Goal: Task Accomplishment & Management: Use online tool/utility

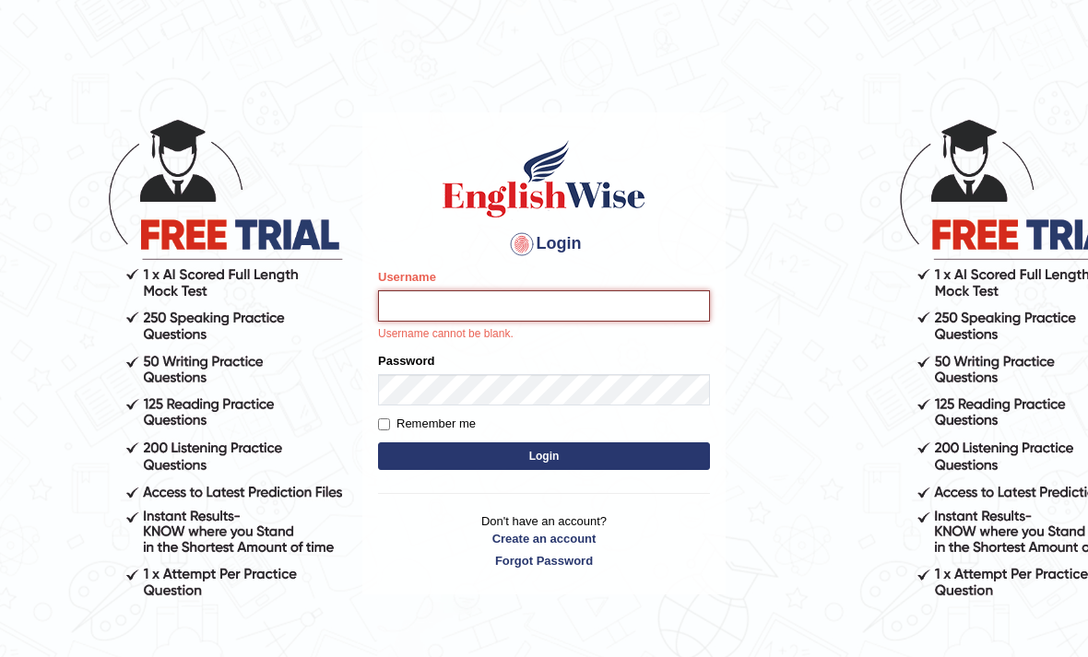
click at [518, 308] on input "Username" at bounding box center [544, 305] width 332 height 31
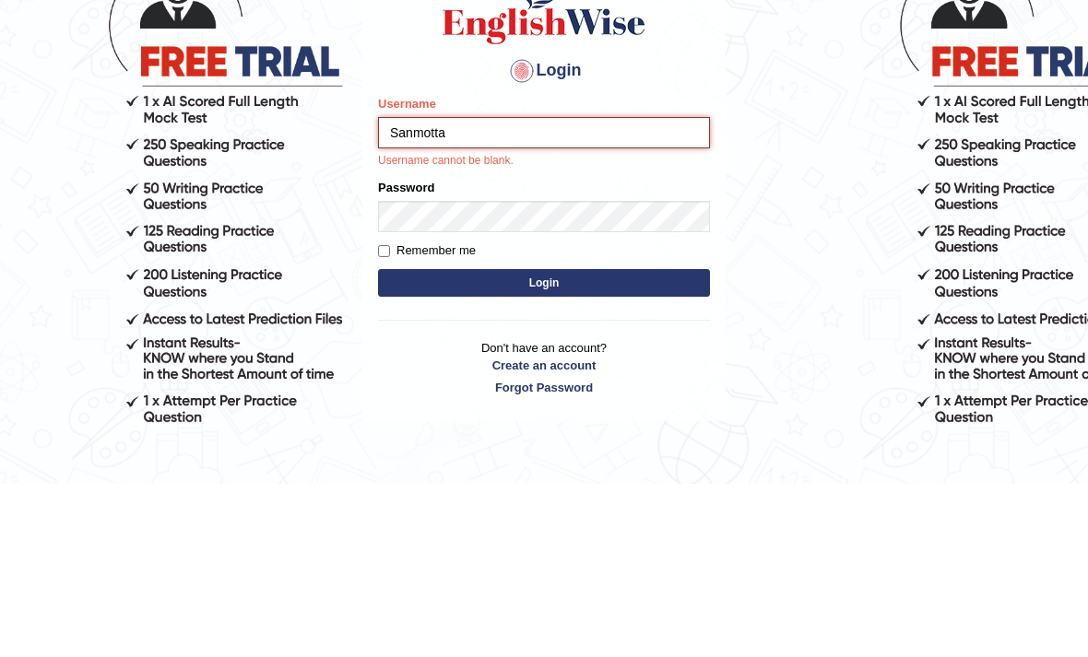
type input "Sanmotta"
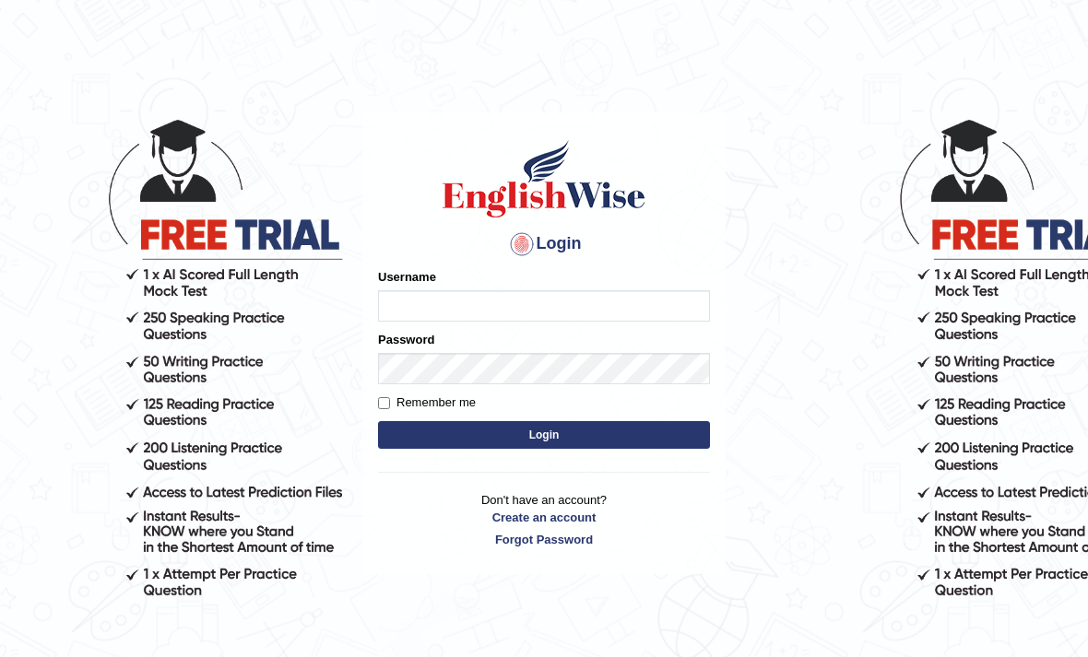
click at [633, 309] on input "Username" at bounding box center [544, 305] width 332 height 31
type input "Sanmotta"
click at [544, 435] on button "Login" at bounding box center [544, 435] width 332 height 28
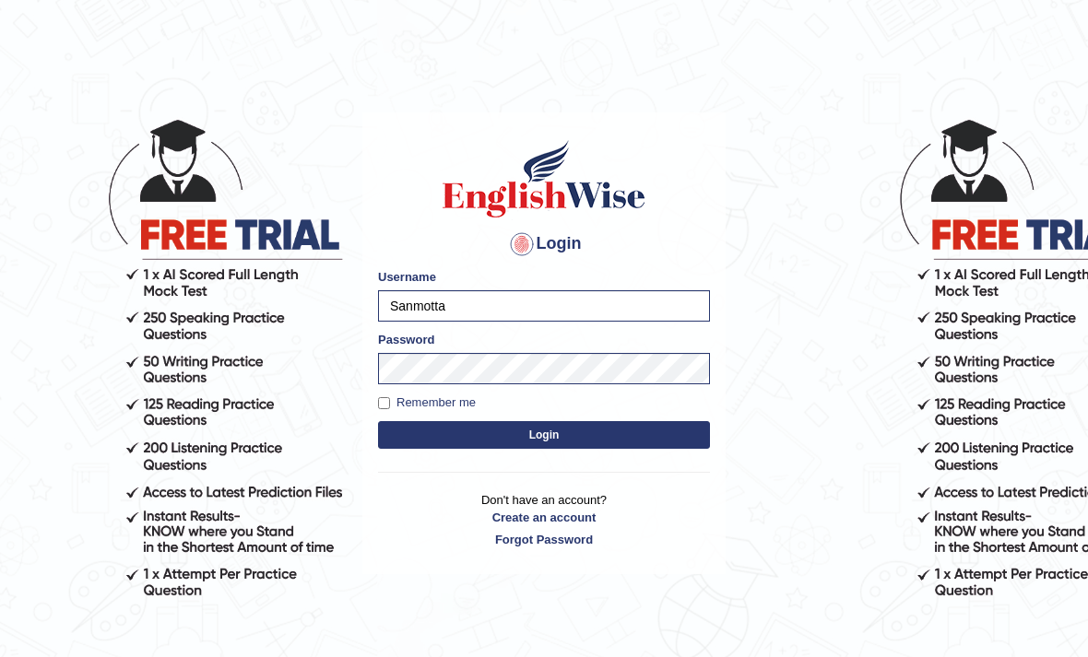
click at [644, 433] on button "Login" at bounding box center [544, 435] width 332 height 28
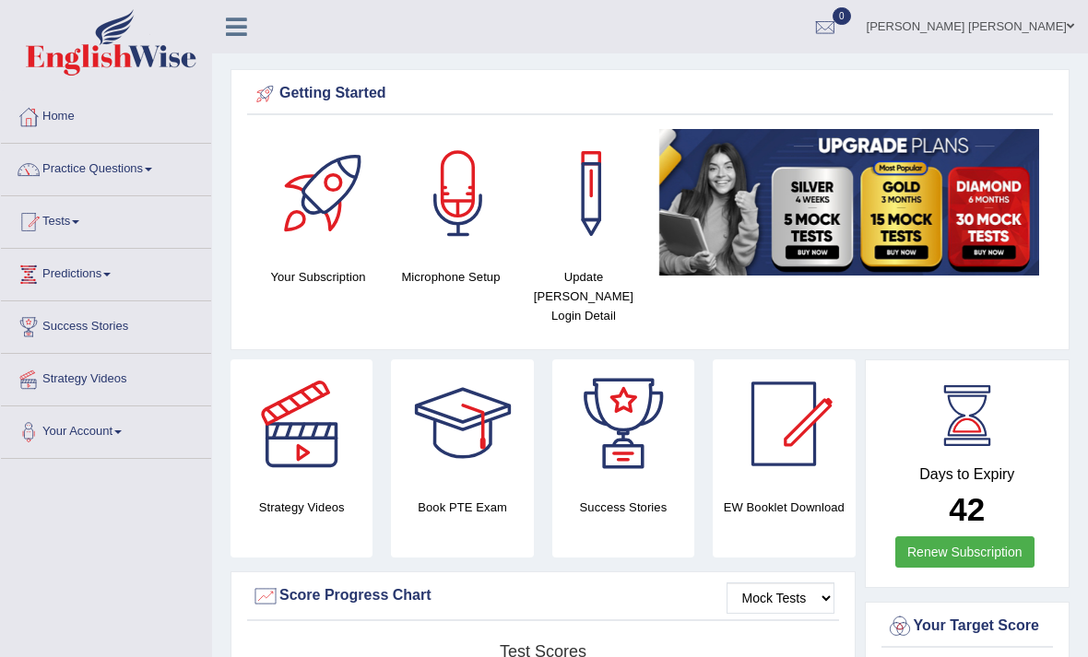
click at [112, 175] on link "Practice Questions" at bounding box center [106, 167] width 210 height 46
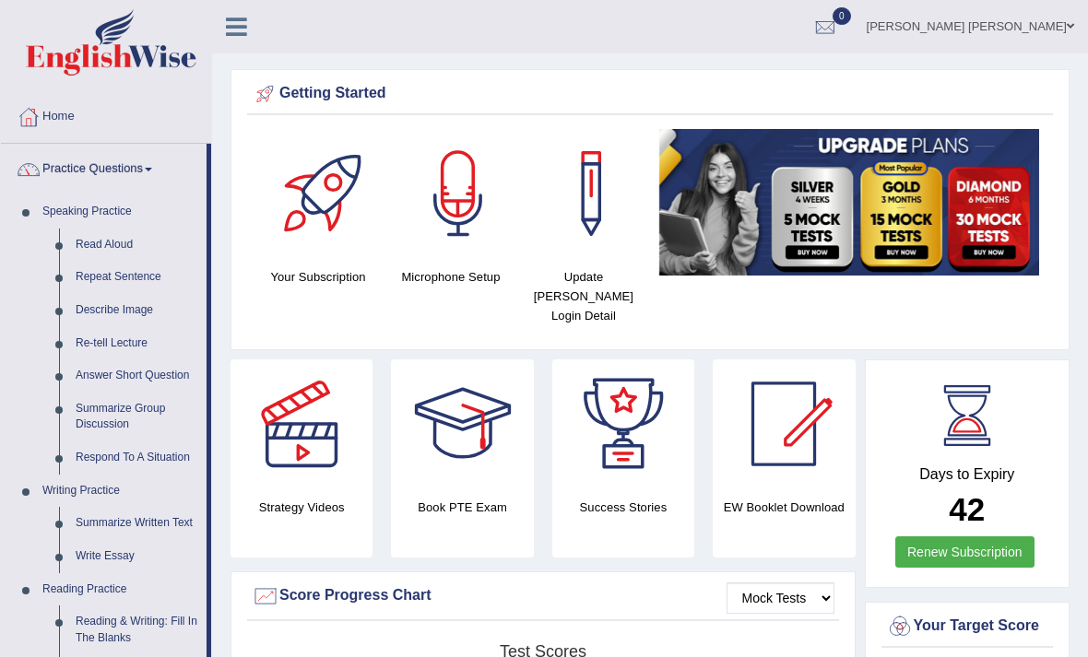
click at [131, 273] on div at bounding box center [544, 328] width 1088 height 657
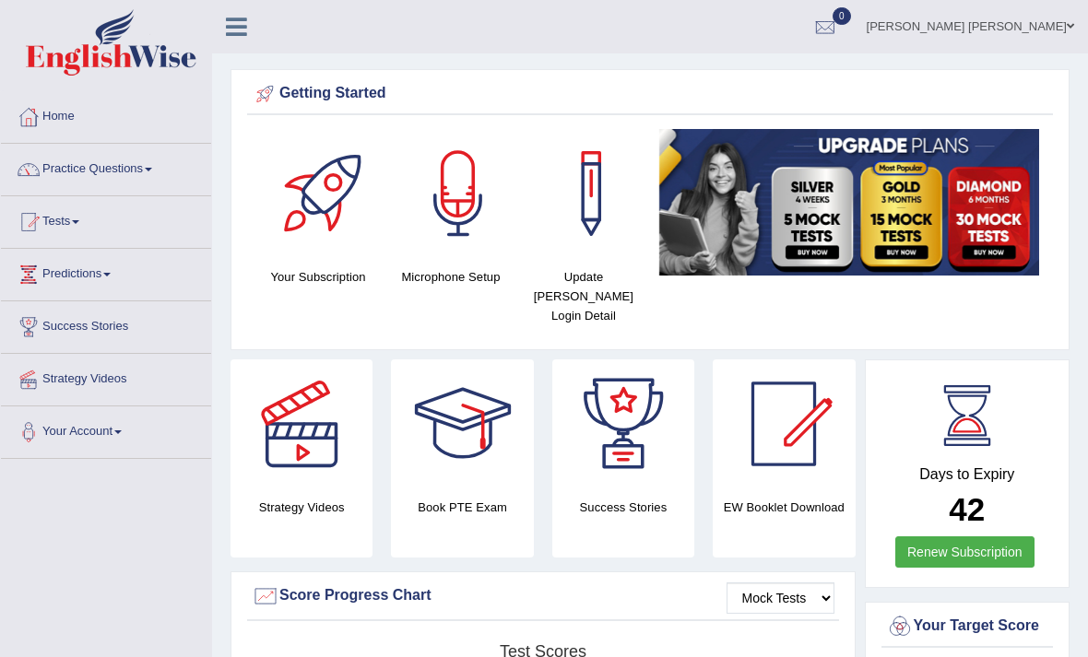
click at [101, 171] on link "Practice Questions" at bounding box center [106, 167] width 210 height 46
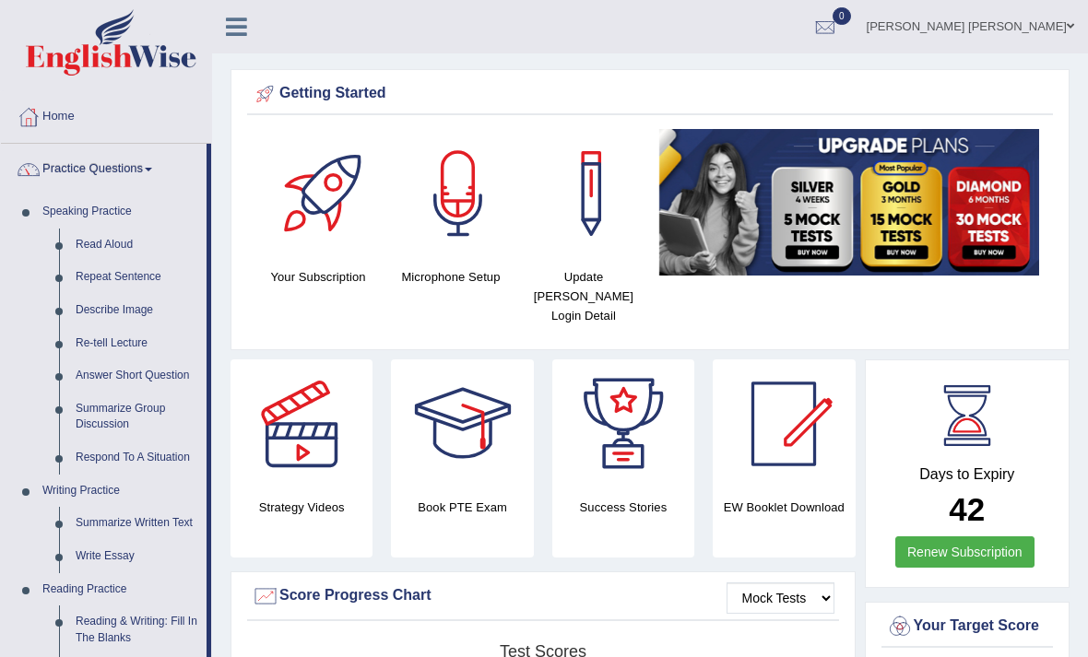
click at [101, 240] on div at bounding box center [544, 328] width 1088 height 657
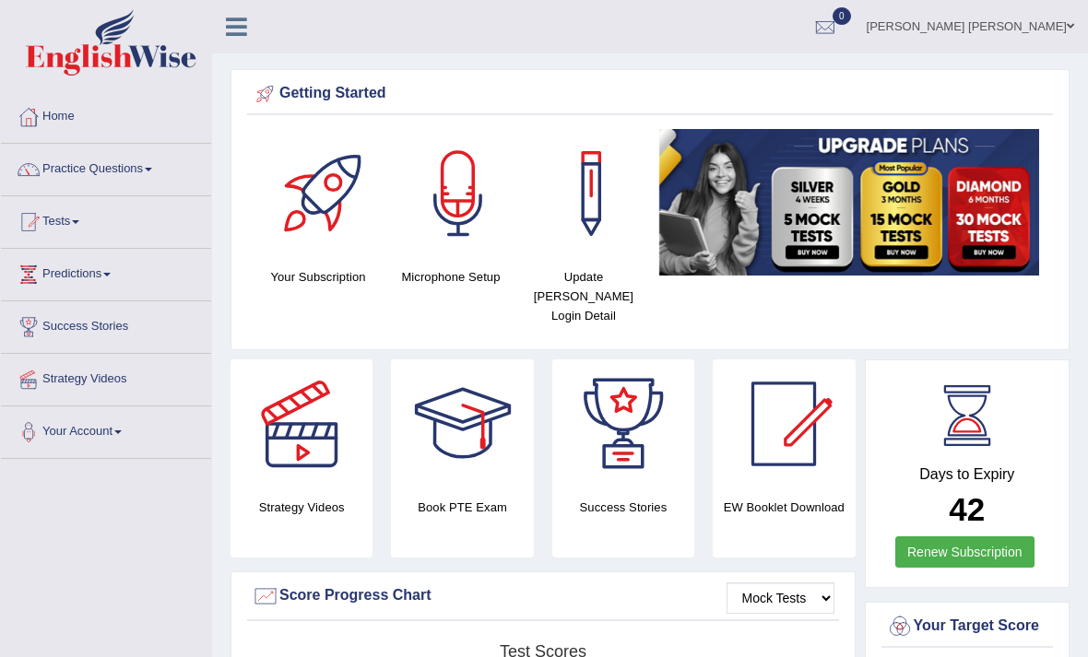
click at [160, 178] on link "Practice Questions" at bounding box center [106, 167] width 210 height 46
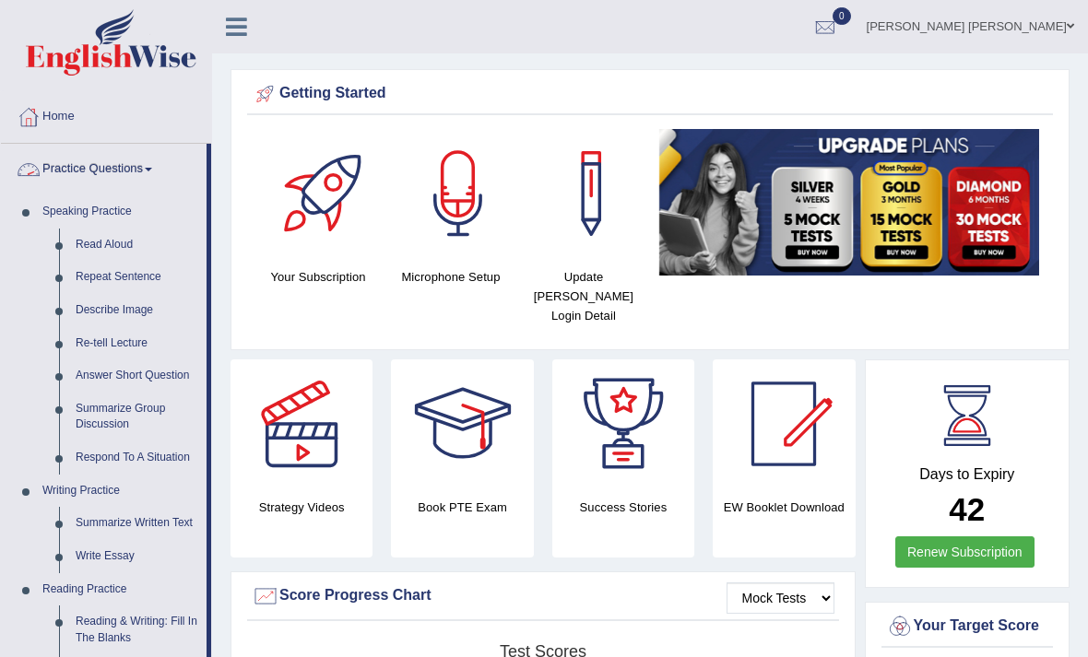
click at [114, 244] on div at bounding box center [544, 328] width 1088 height 657
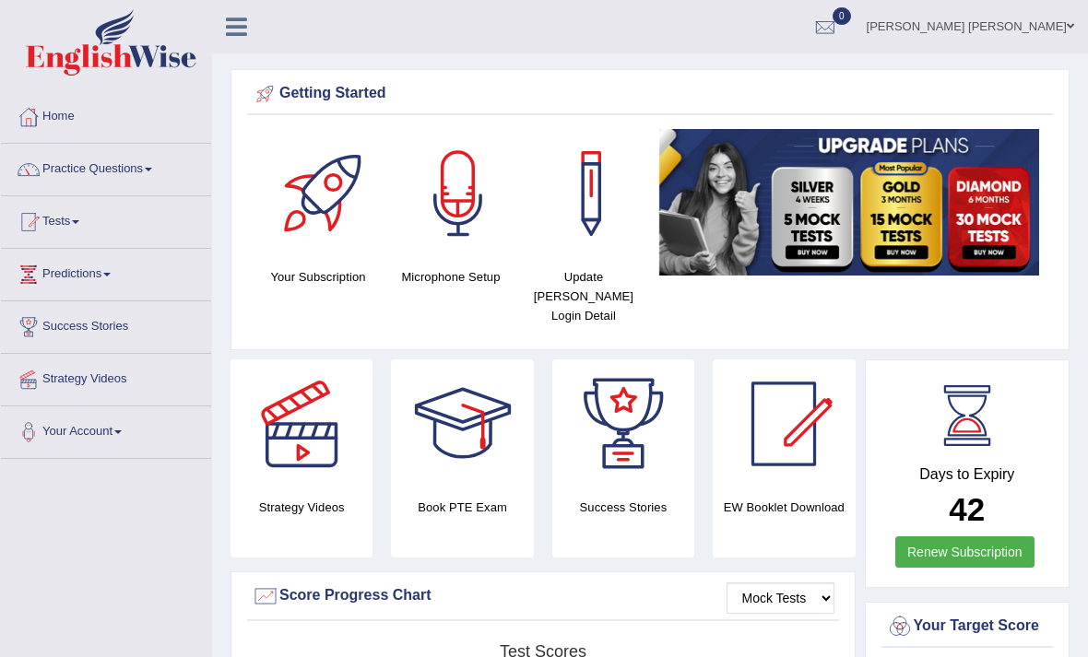
click at [98, 172] on link "Practice Questions" at bounding box center [106, 167] width 210 height 46
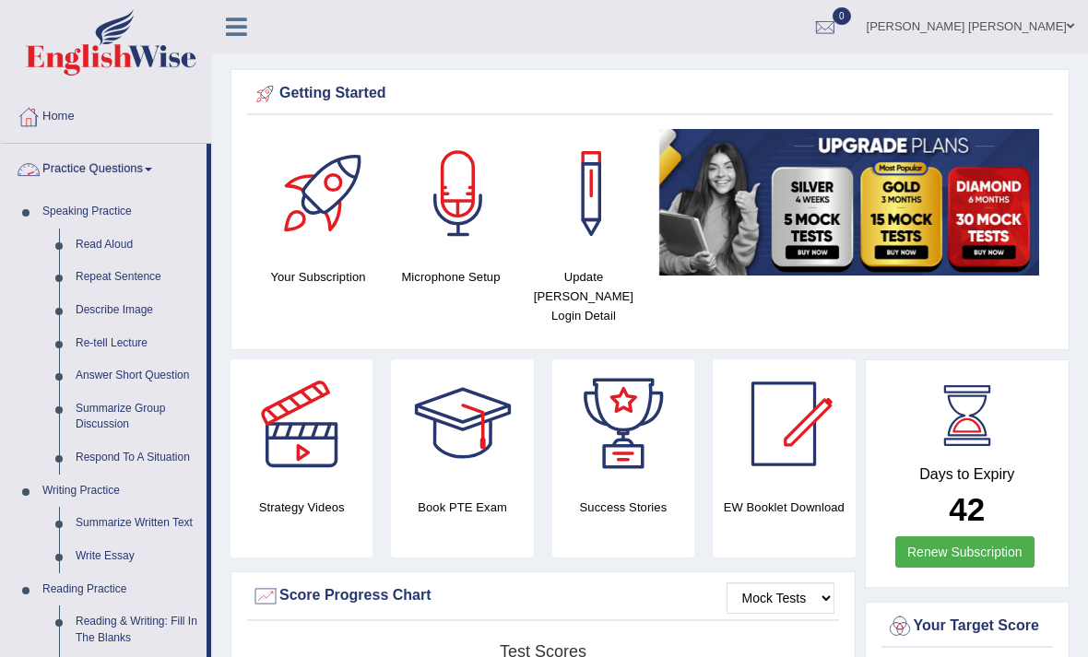
click at [65, 246] on div at bounding box center [544, 328] width 1088 height 657
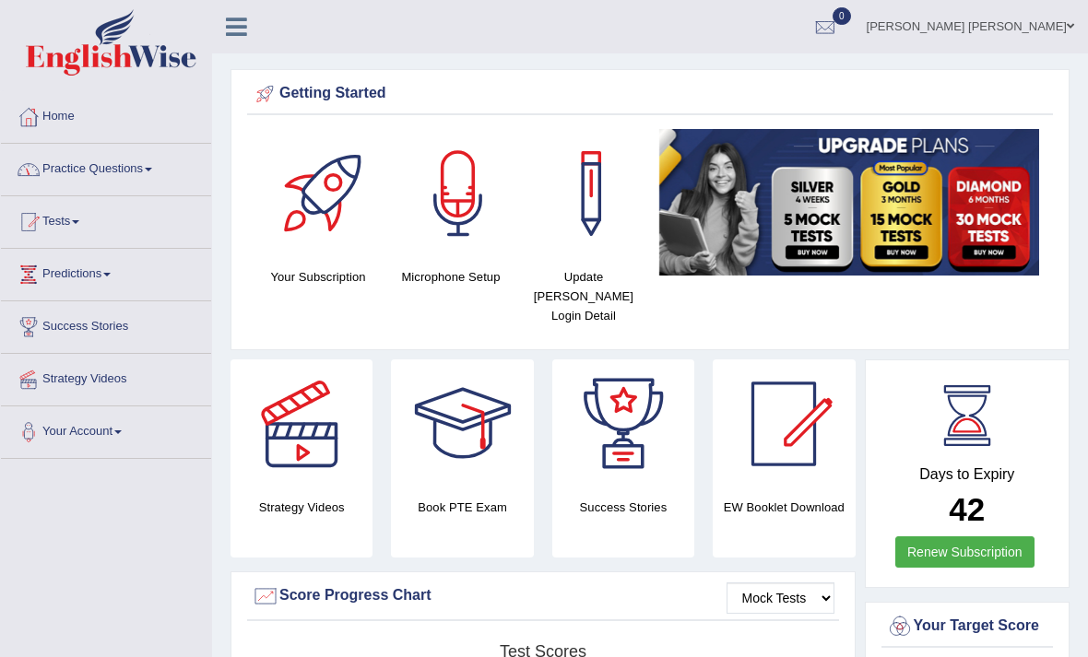
click at [100, 171] on link "Practice Questions" at bounding box center [106, 167] width 210 height 46
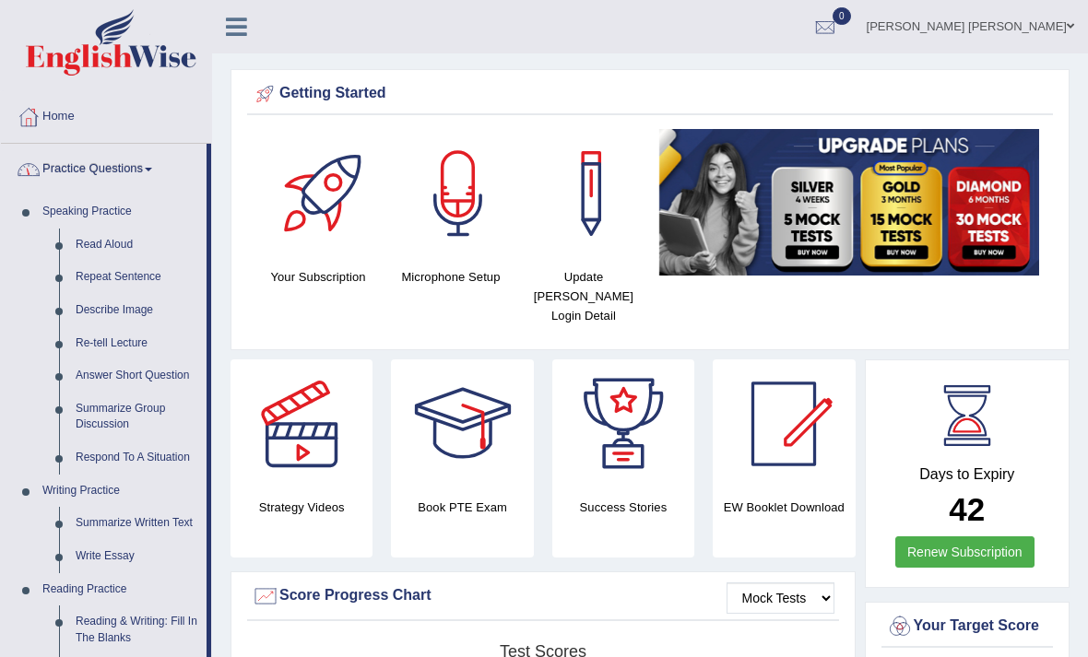
click at [106, 245] on div at bounding box center [544, 328] width 1088 height 657
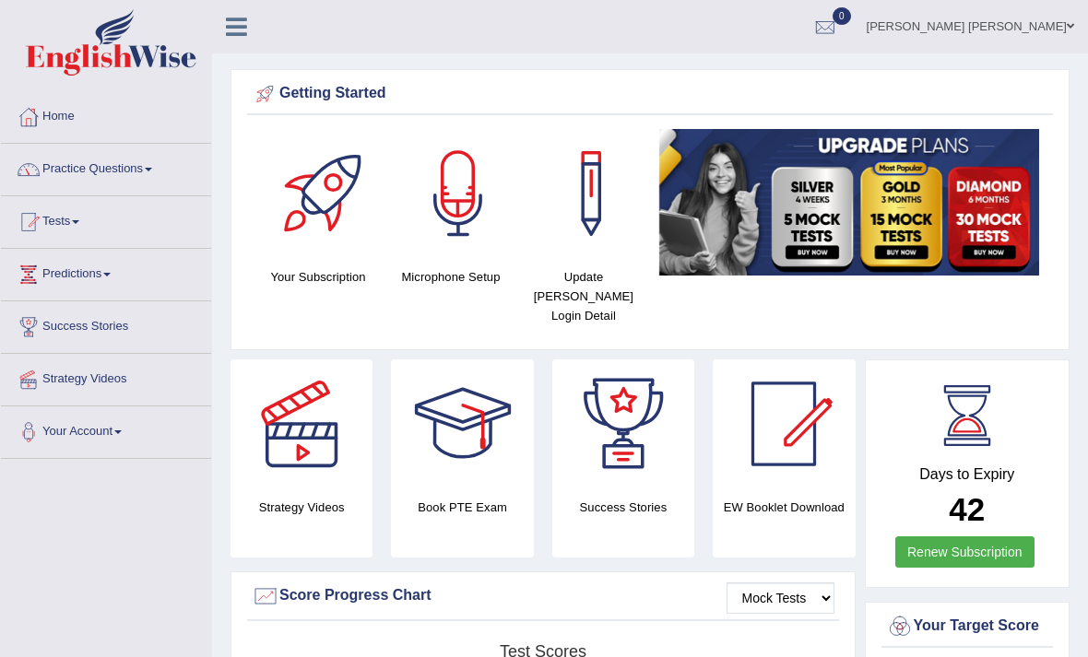
click at [53, 167] on link "Practice Questions" at bounding box center [106, 167] width 210 height 46
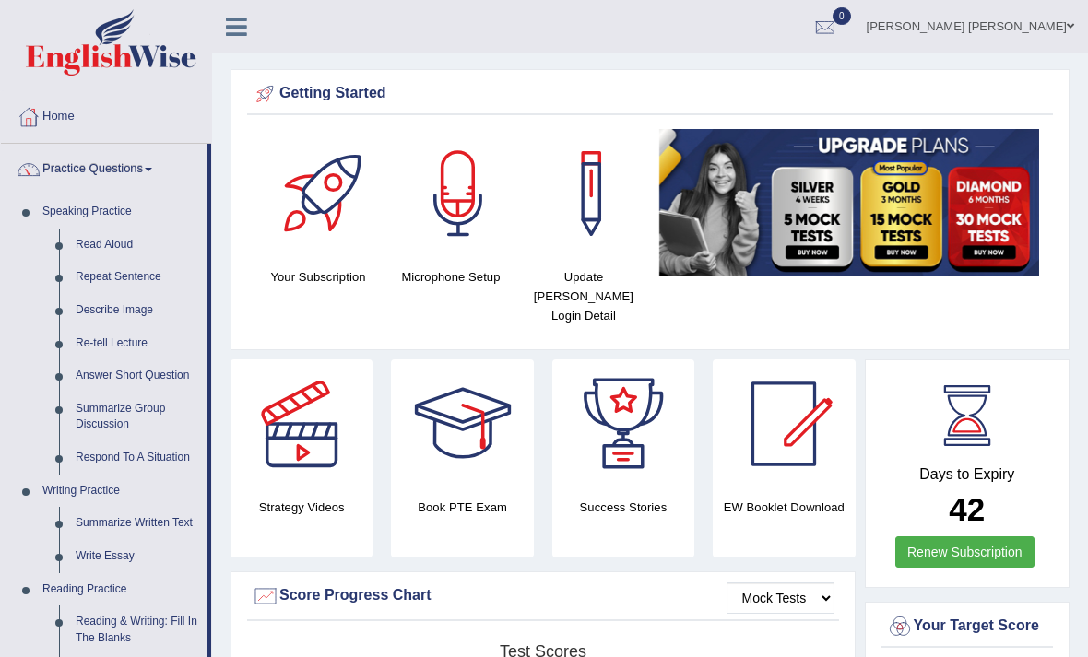
click at [107, 309] on div at bounding box center [544, 328] width 1088 height 657
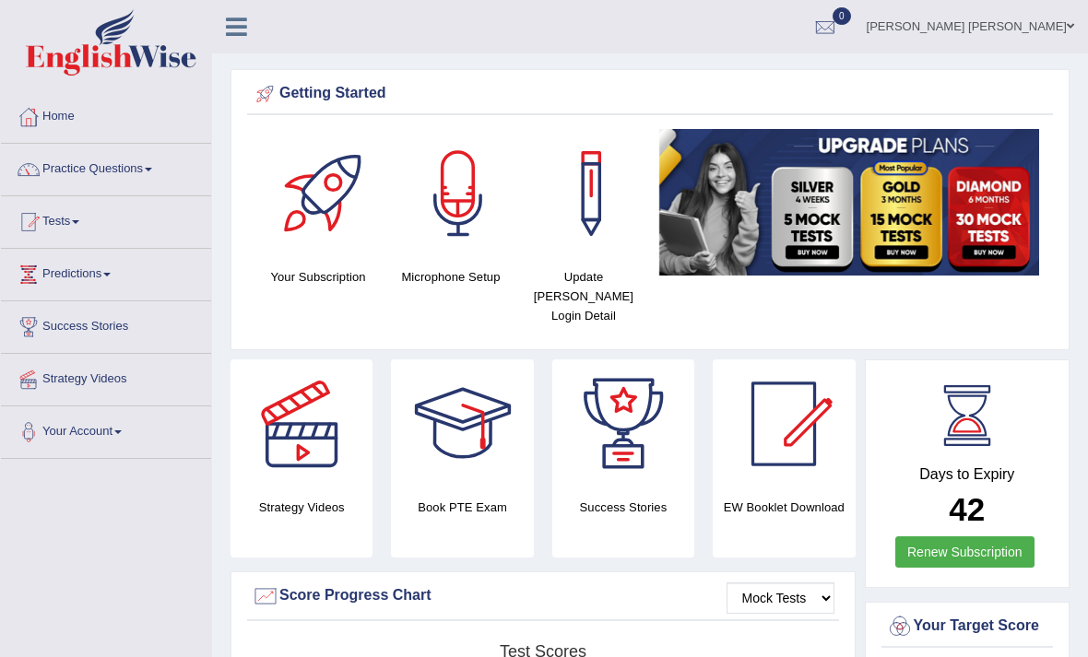
click at [77, 170] on link "Practice Questions" at bounding box center [106, 167] width 210 height 46
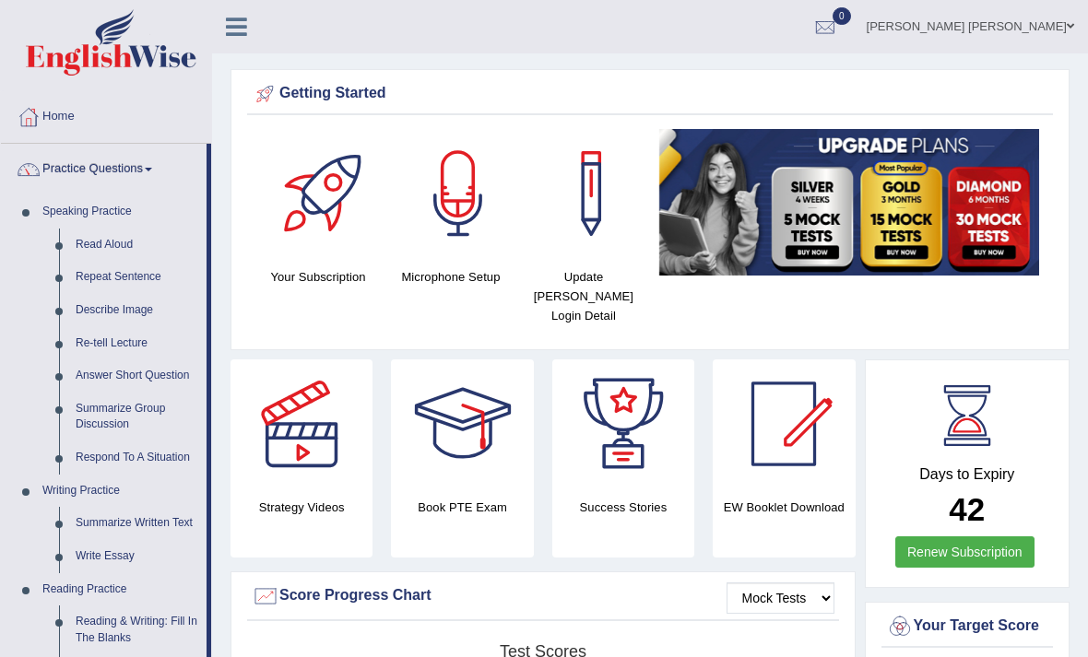
click at [130, 277] on div at bounding box center [544, 328] width 1088 height 657
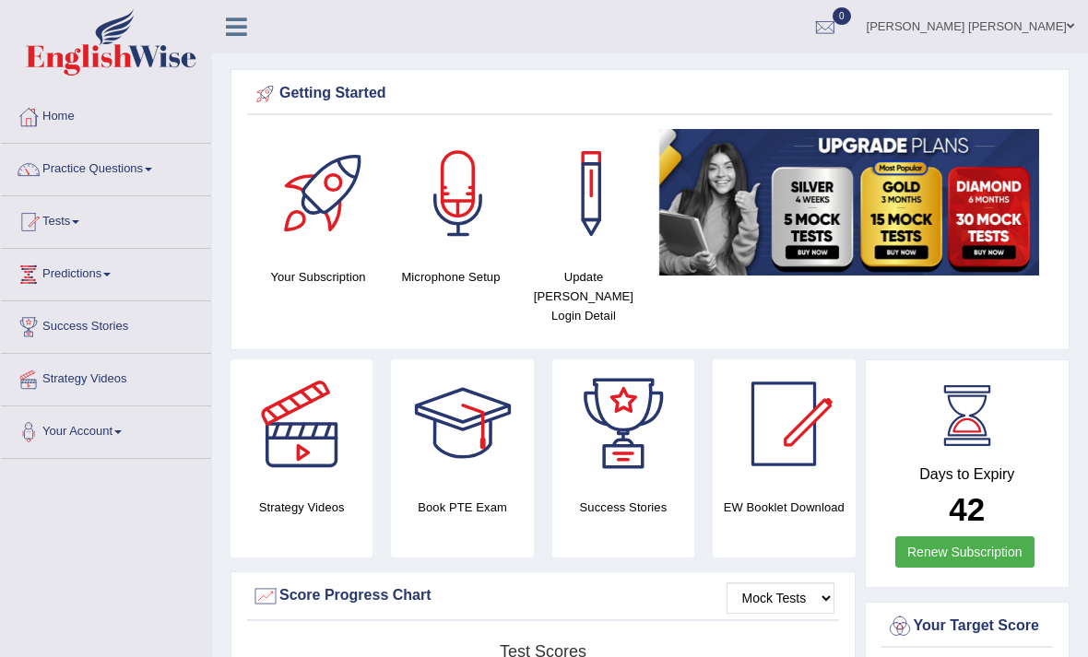
click at [66, 219] on link "Tests" at bounding box center [106, 219] width 210 height 46
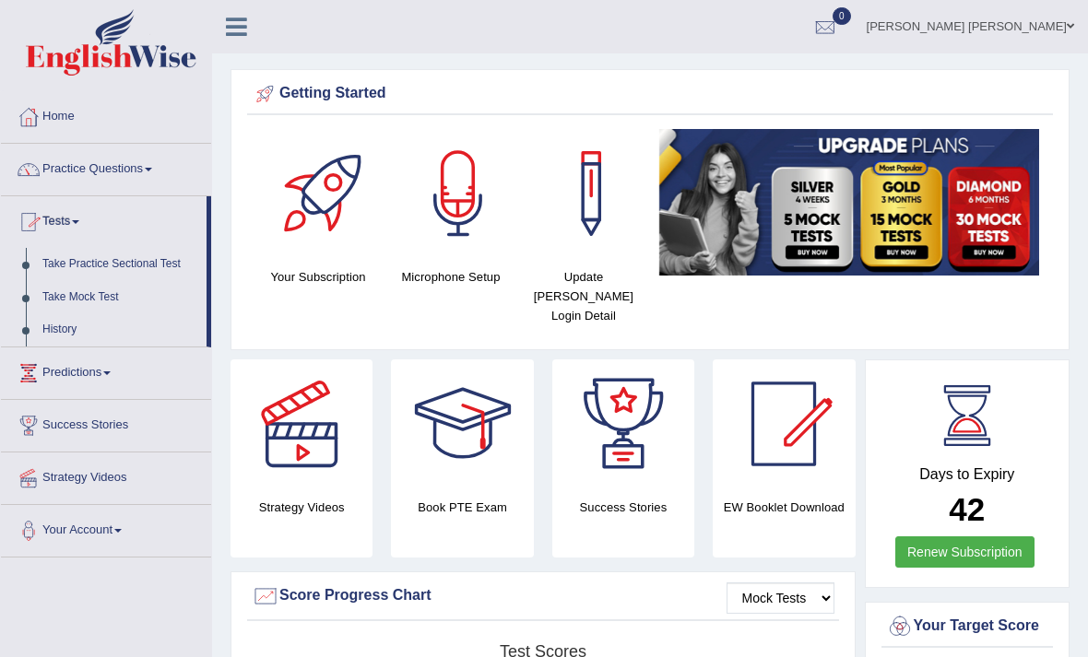
click at [98, 169] on div at bounding box center [544, 328] width 1088 height 657
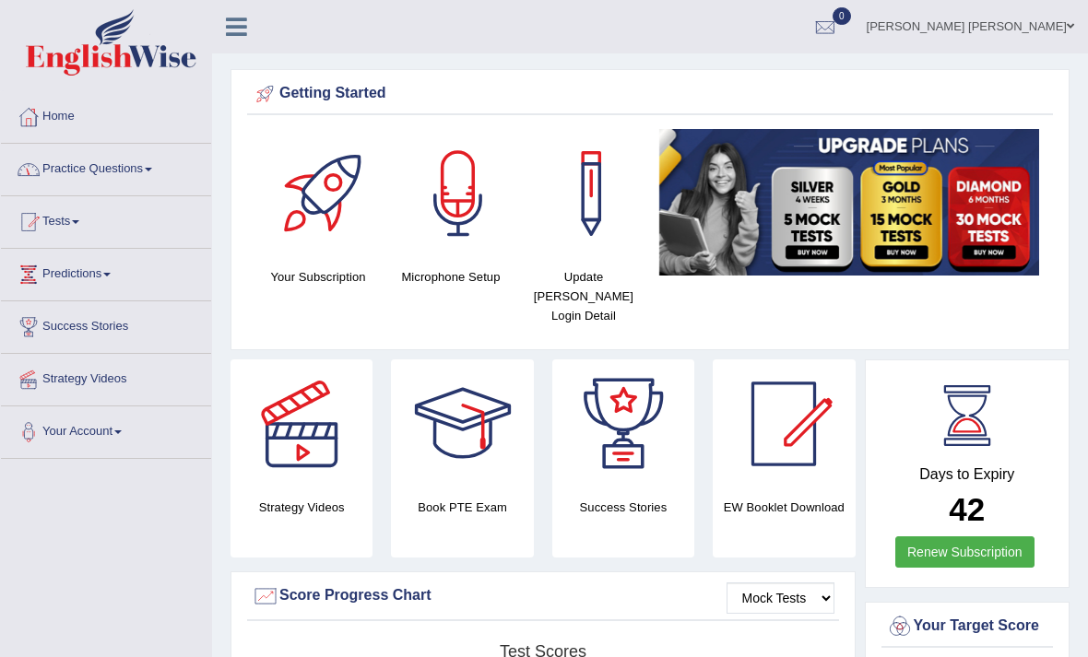
click at [132, 172] on link "Practice Questions" at bounding box center [106, 167] width 210 height 46
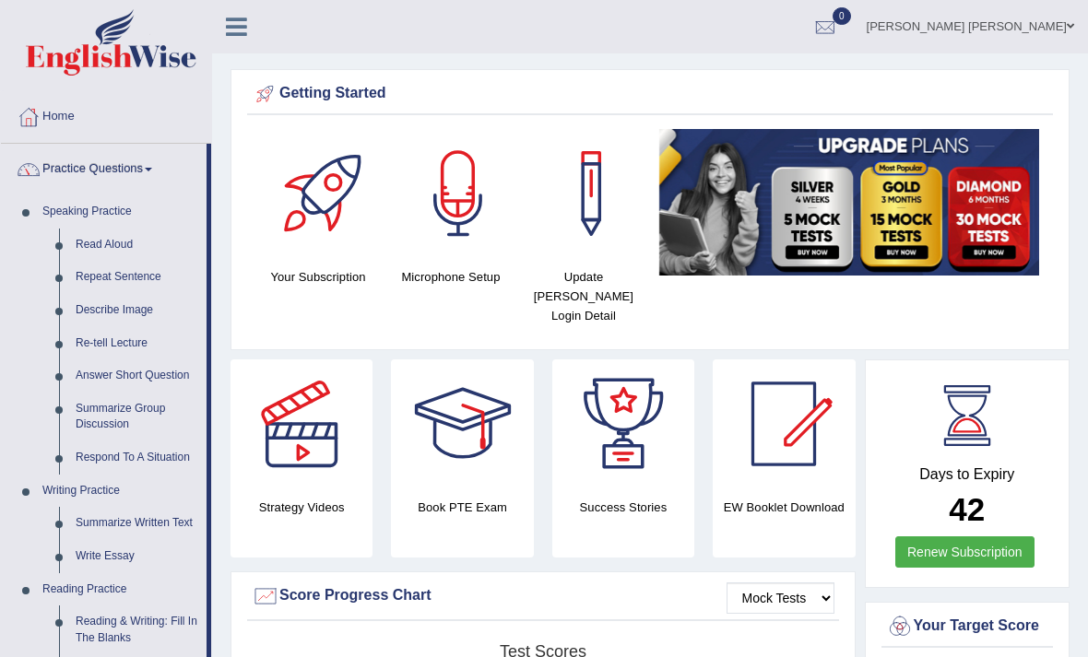
click at [128, 242] on div at bounding box center [544, 328] width 1088 height 657
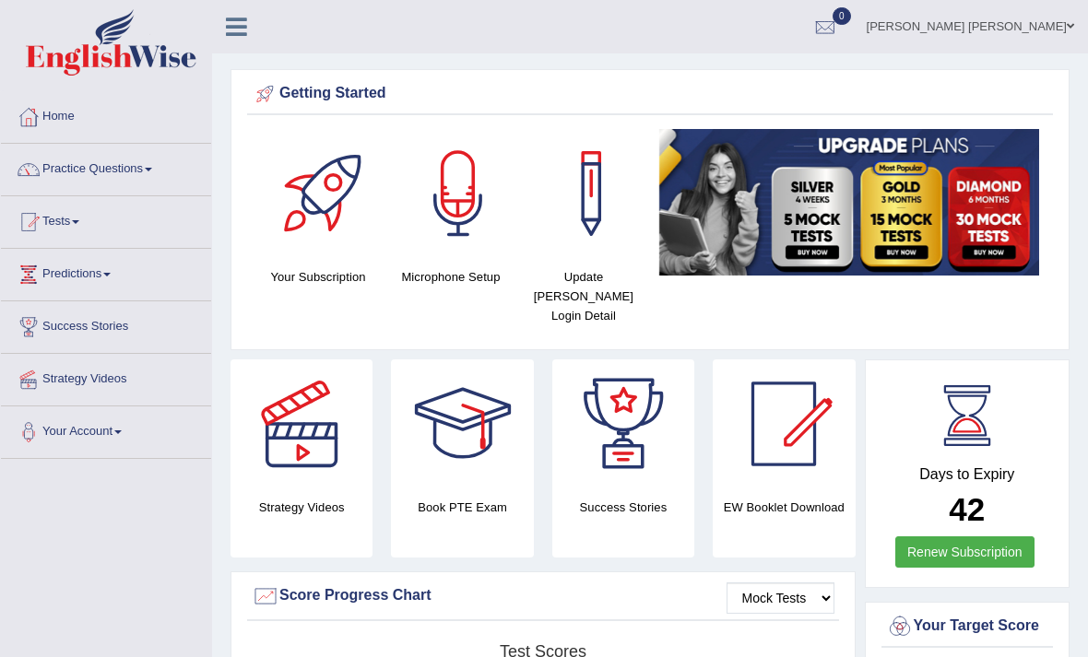
click at [152, 169] on span at bounding box center [148, 170] width 7 height 4
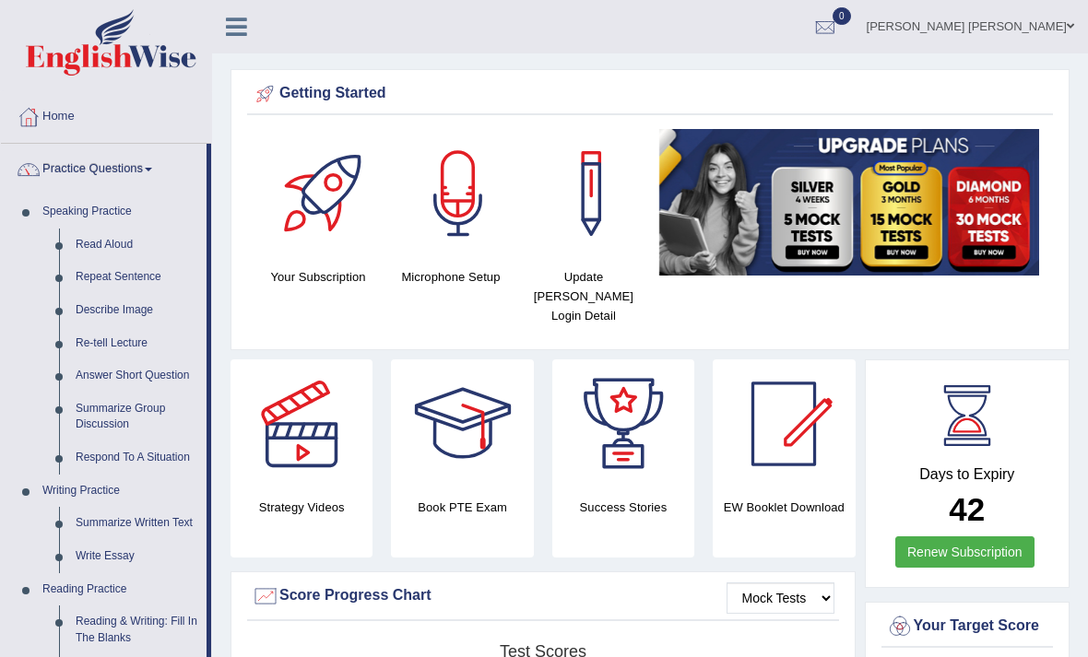
click at [461, 228] on div at bounding box center [544, 328] width 1088 height 657
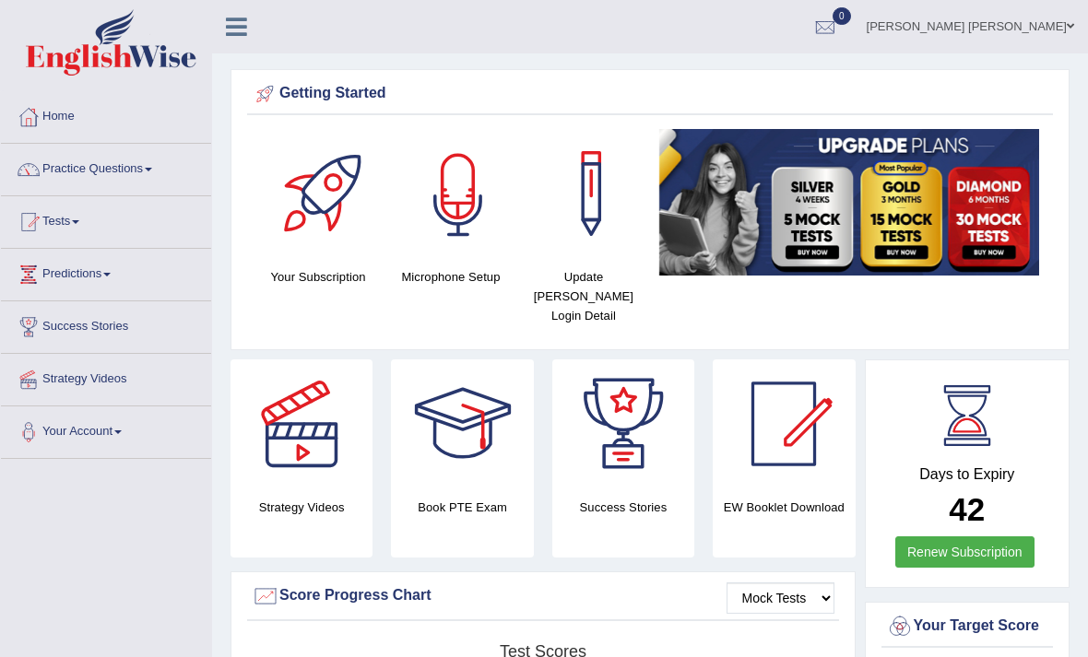
click at [440, 257] on div at bounding box center [458, 193] width 129 height 129
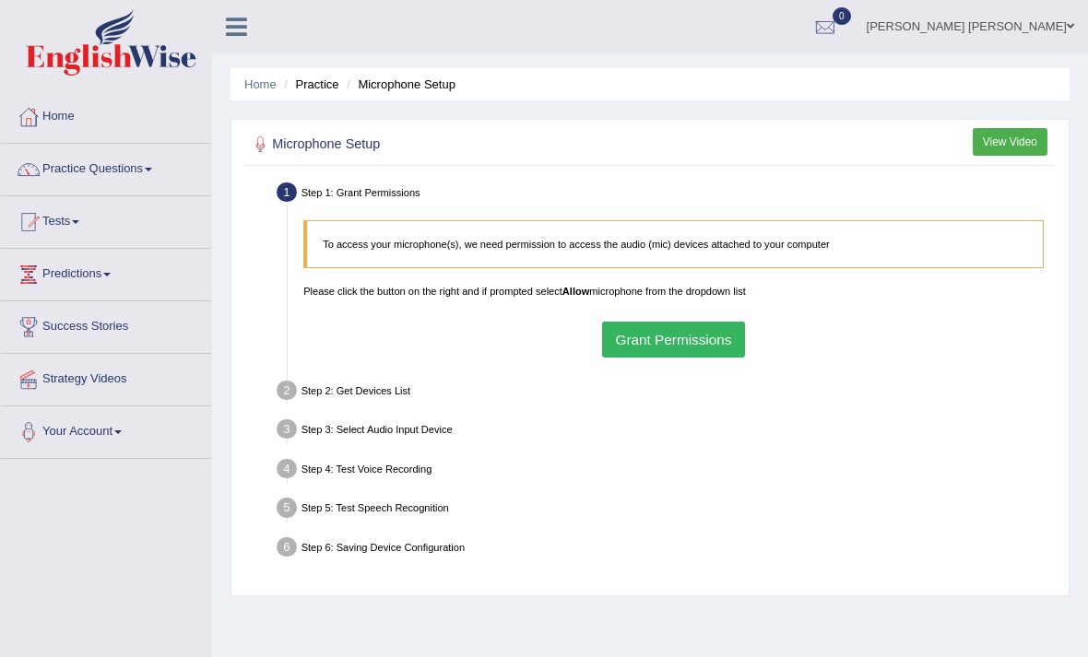
click at [694, 358] on button "Grant Permissions" at bounding box center [673, 340] width 143 height 36
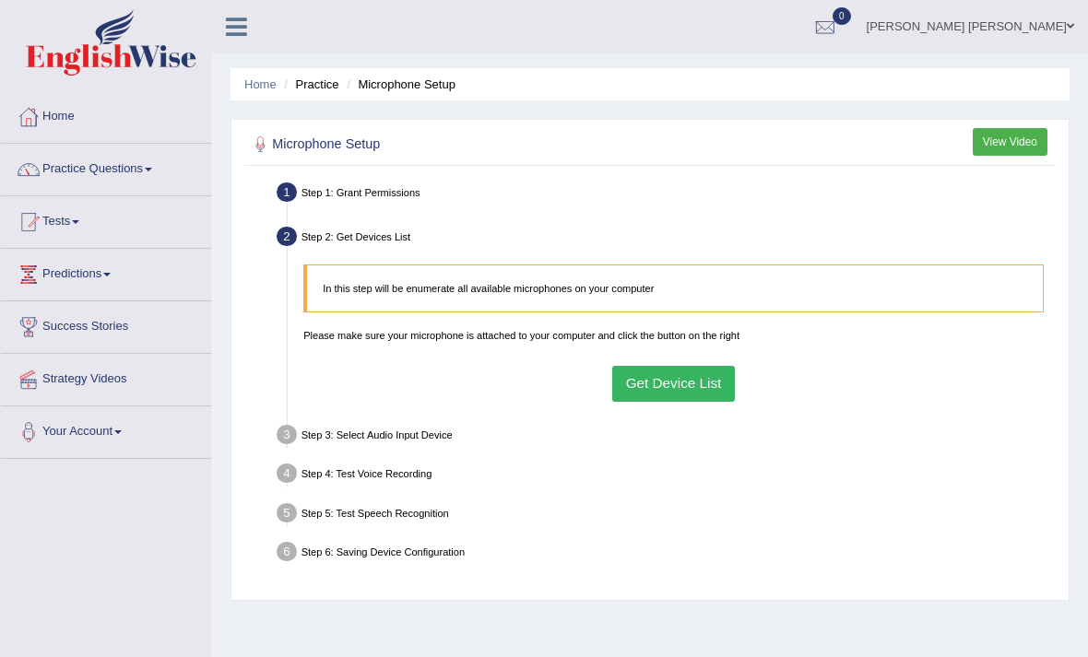
click at [678, 402] on button "Get Device List" at bounding box center [673, 384] width 123 height 36
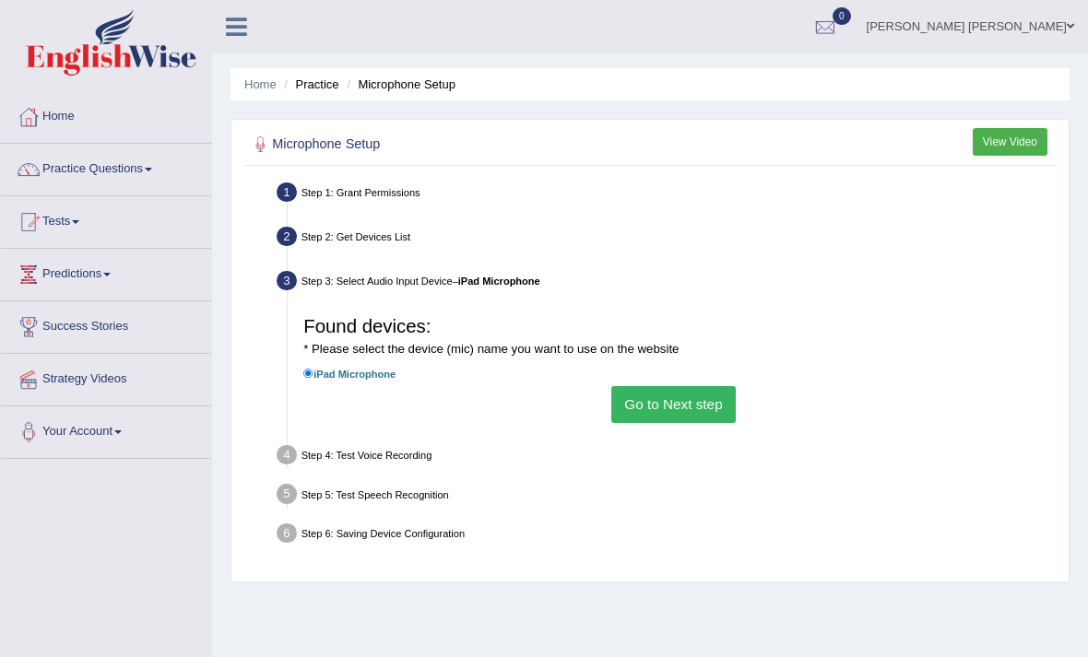
click at [682, 422] on button "Go to Next step" at bounding box center [673, 404] width 124 height 36
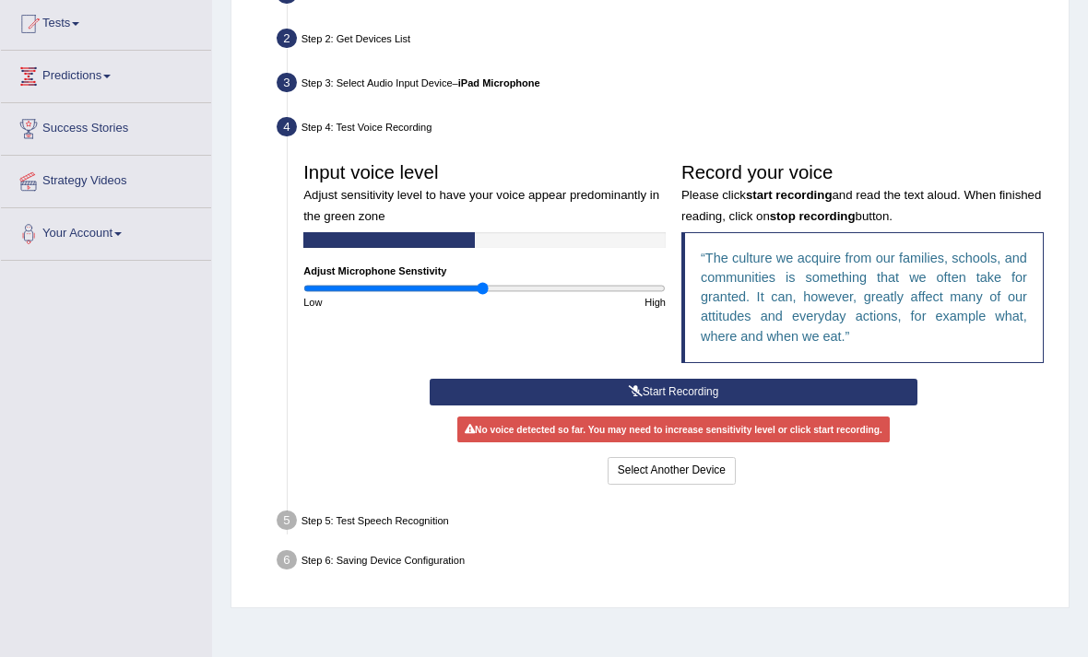
scroll to position [209, 0]
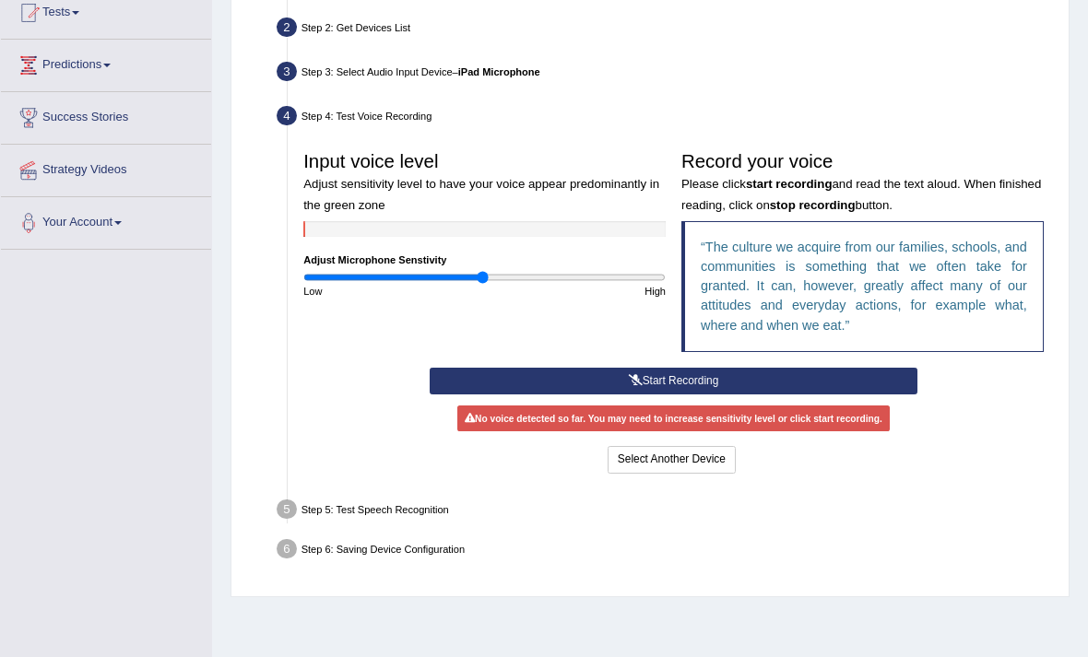
click at [865, 395] on button "Start Recording" at bounding box center [674, 381] width 488 height 27
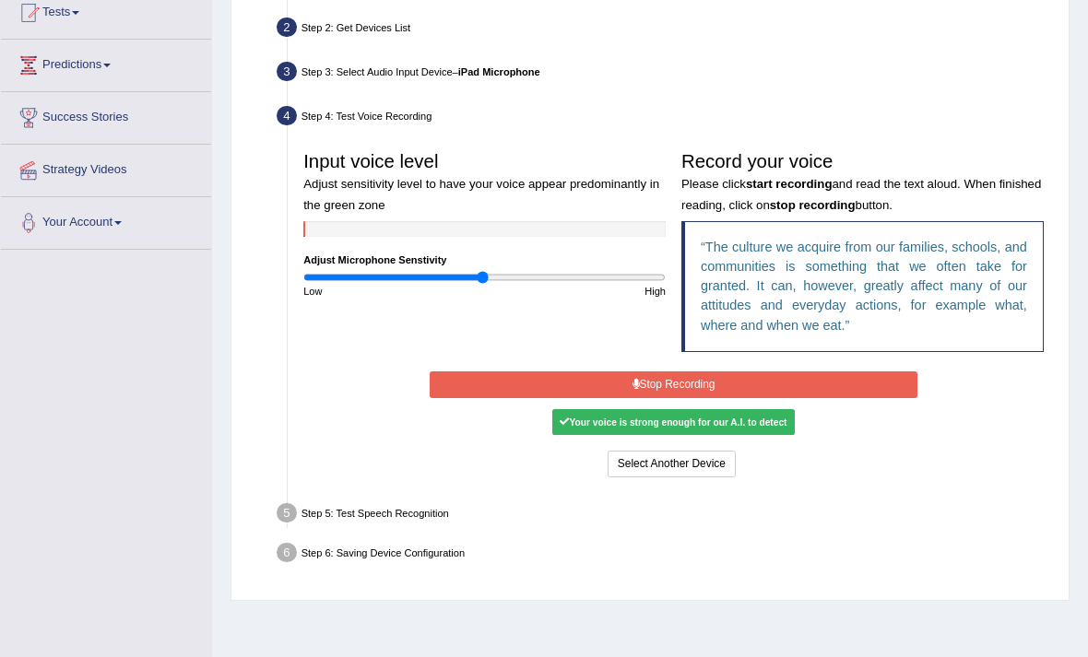
click at [783, 435] on div "Your voice is strong enough for our A.I. to detect" at bounding box center [673, 422] width 242 height 26
click at [837, 398] on button "Stop Recording" at bounding box center [674, 385] width 488 height 27
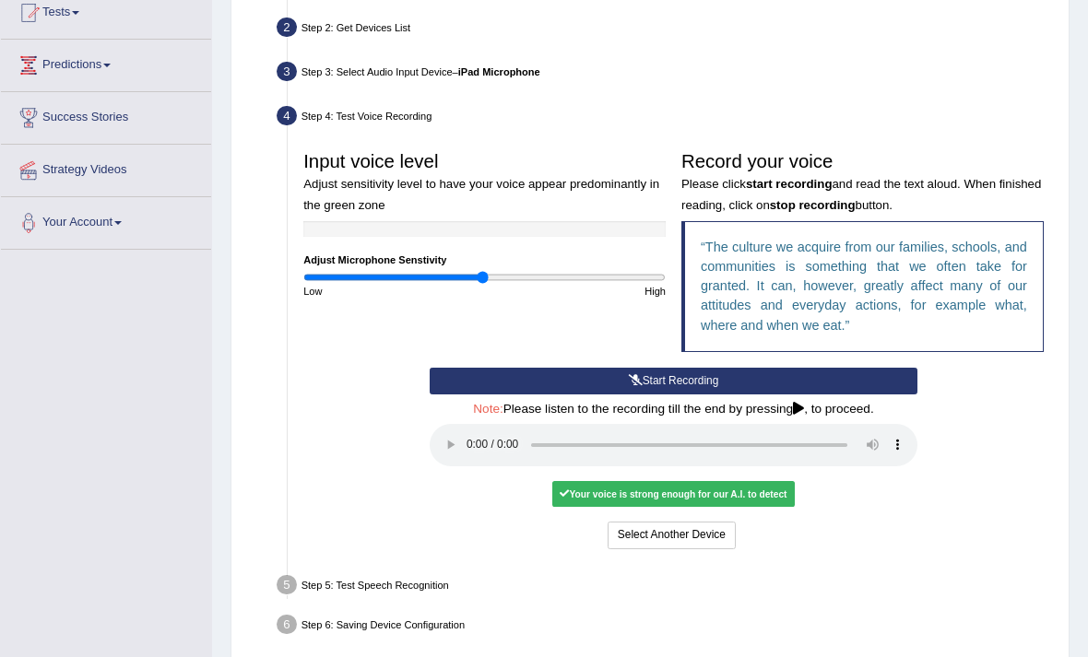
click at [465, 467] on audio at bounding box center [674, 445] width 488 height 42
click at [461, 467] on audio at bounding box center [674, 445] width 488 height 42
click at [715, 549] on button "Select Another Device" at bounding box center [672, 535] width 128 height 27
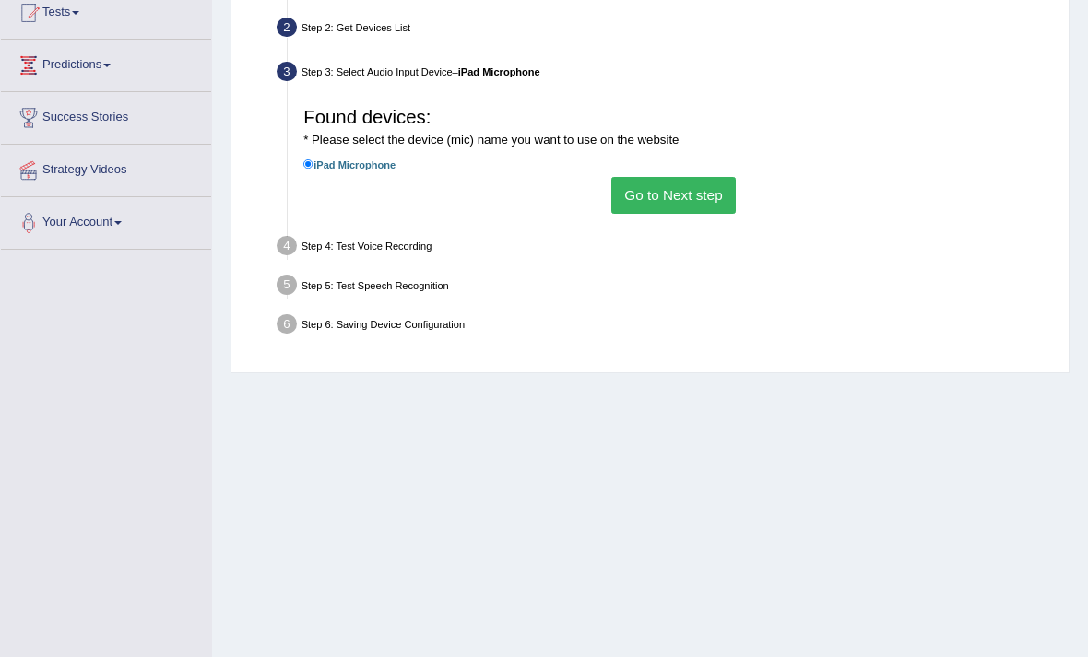
click at [413, 266] on div "Step 4: Test Voice Recording" at bounding box center [666, 248] width 792 height 34
click at [676, 213] on button "Go to Next step" at bounding box center [673, 195] width 124 height 36
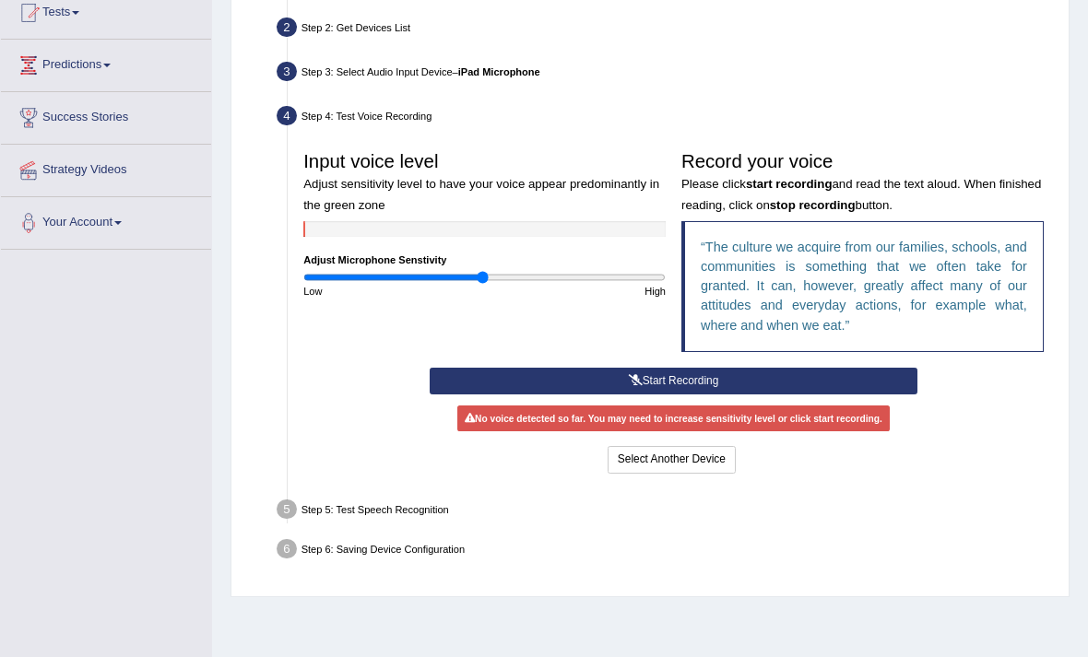
click at [795, 431] on div "No voice detected so far. You may need to increase sensitivity level or click s…" at bounding box center [673, 419] width 433 height 26
click at [803, 395] on button "Start Recording" at bounding box center [674, 381] width 488 height 27
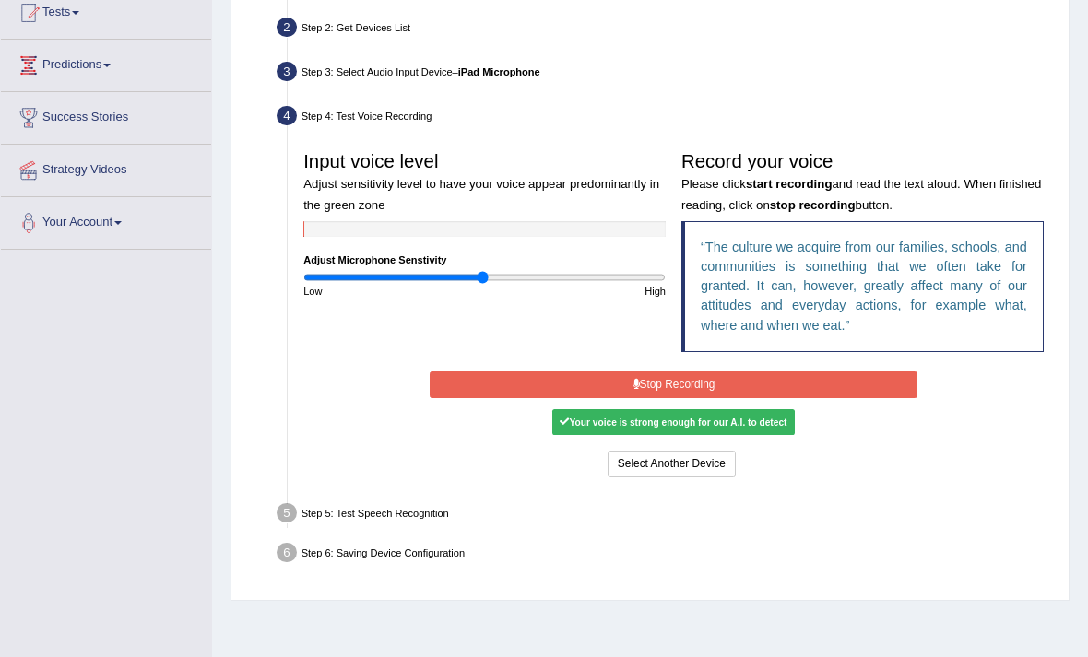
click at [841, 398] on button "Stop Recording" at bounding box center [674, 385] width 488 height 27
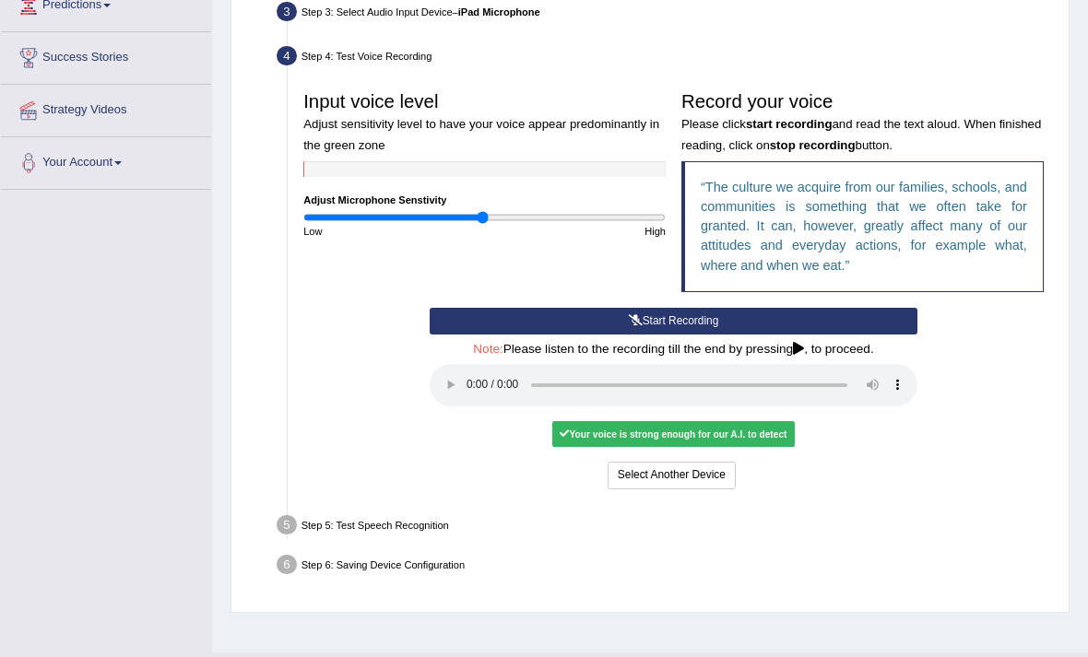
scroll to position [352, 0]
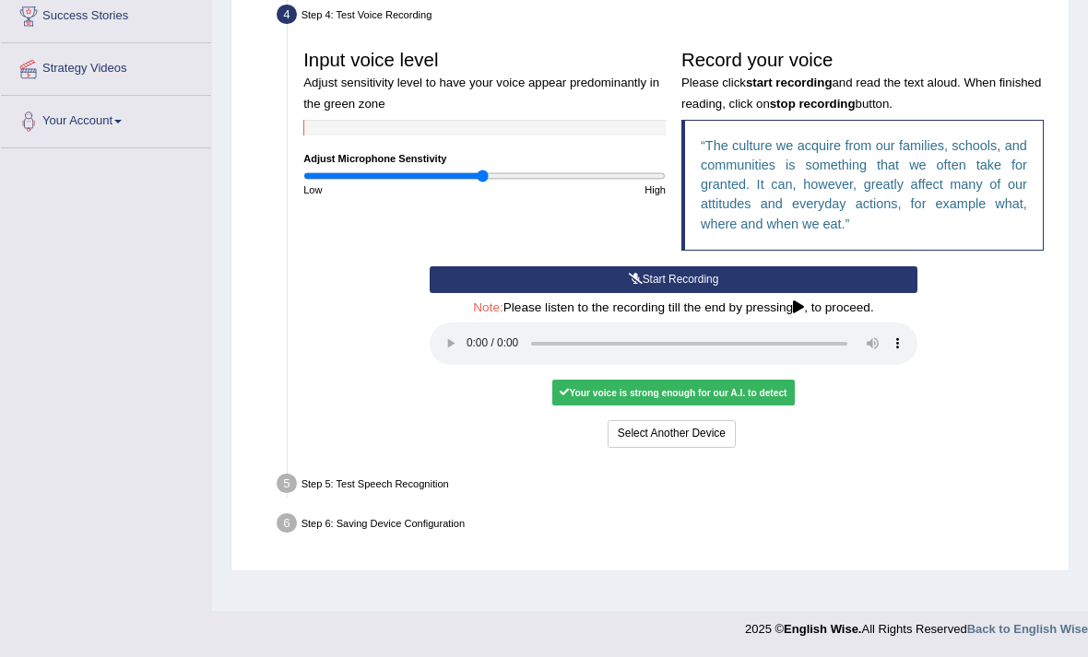
click at [795, 406] on div "Your voice is strong enough for our A.I. to detect" at bounding box center [673, 393] width 242 height 26
click at [794, 406] on div "Your voice is strong enough for our A.I. to detect" at bounding box center [673, 393] width 242 height 26
click at [869, 315] on h4 "Note: Please listen to the recording till the end by pressing , to proceed." at bounding box center [674, 308] width 488 height 14
click at [467, 365] on audio at bounding box center [674, 344] width 488 height 42
click at [472, 365] on audio at bounding box center [674, 344] width 488 height 42
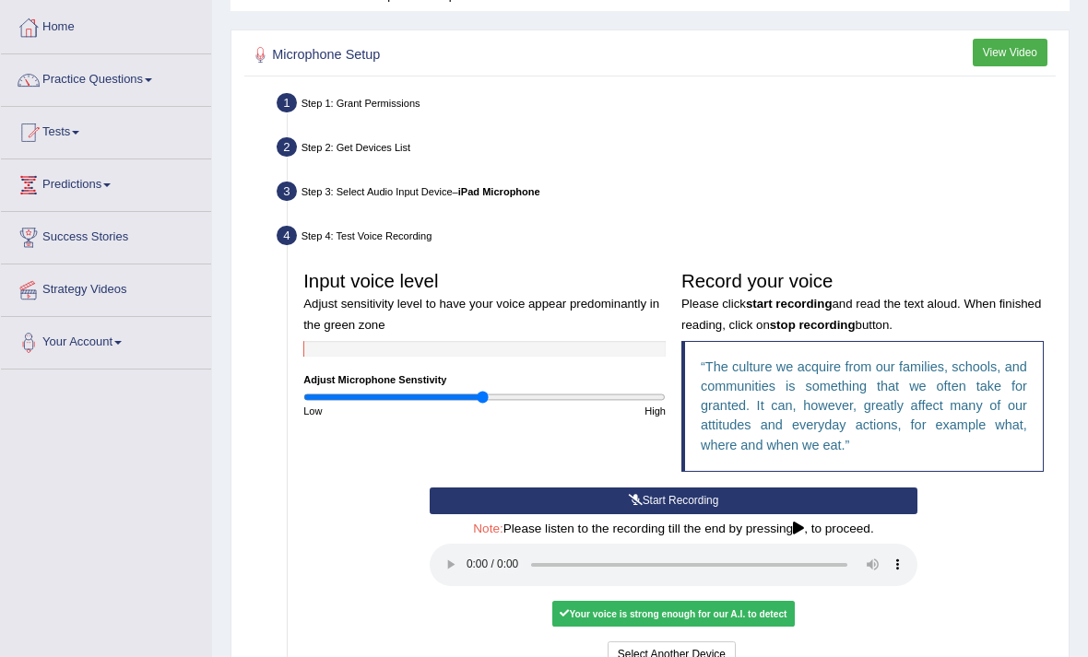
scroll to position [77, 0]
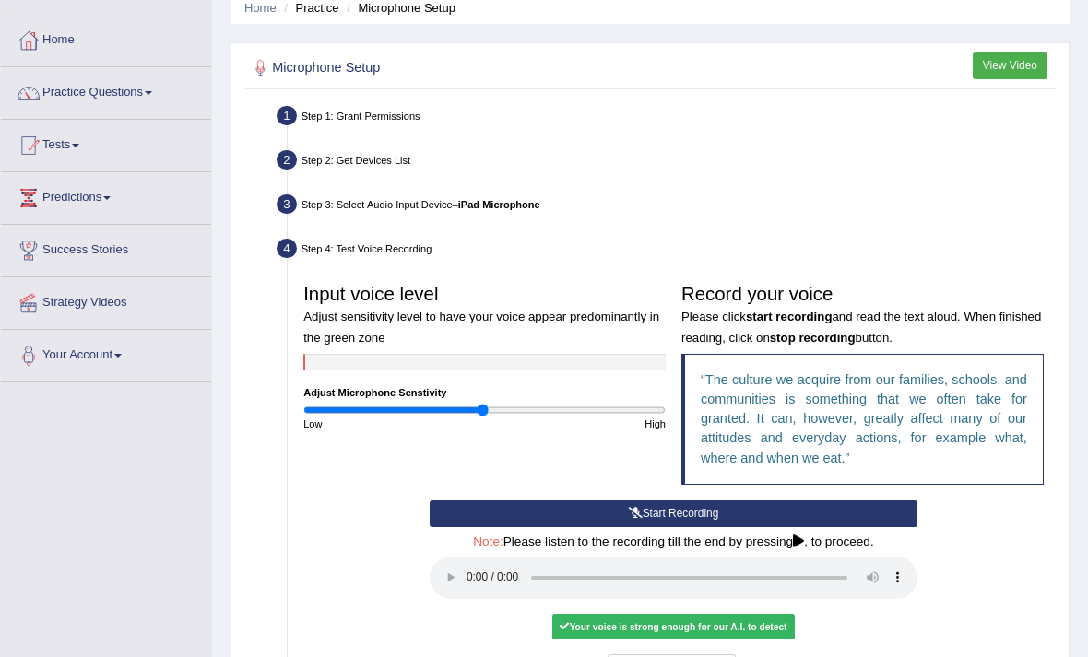
click at [1009, 77] on button "View Video" at bounding box center [1010, 65] width 75 height 27
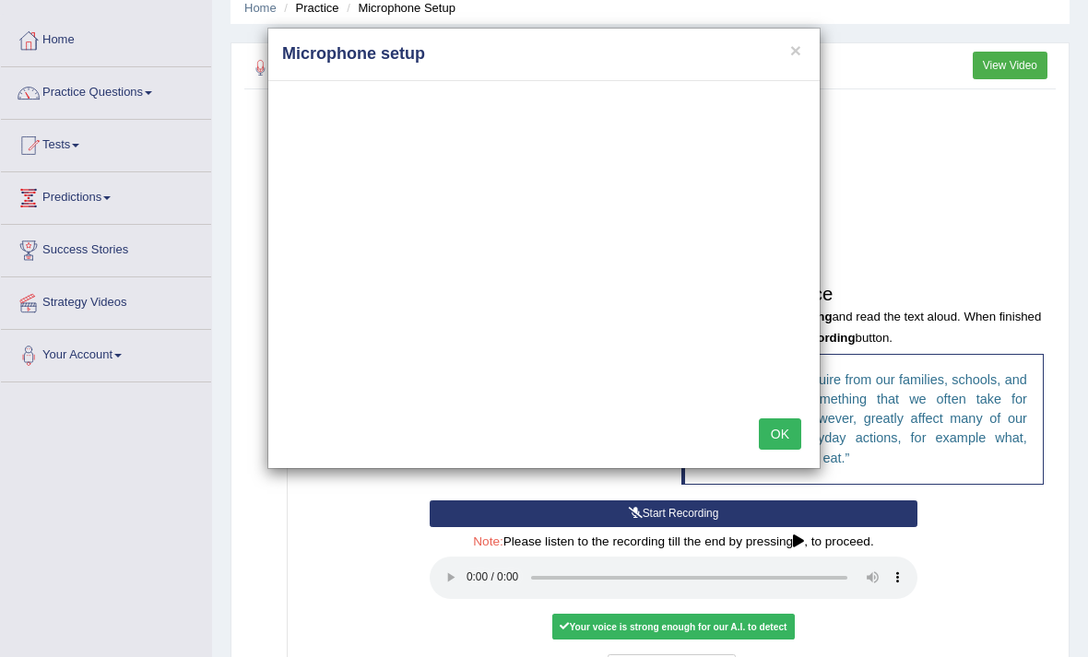
click at [780, 437] on button "OK" at bounding box center [780, 434] width 42 height 31
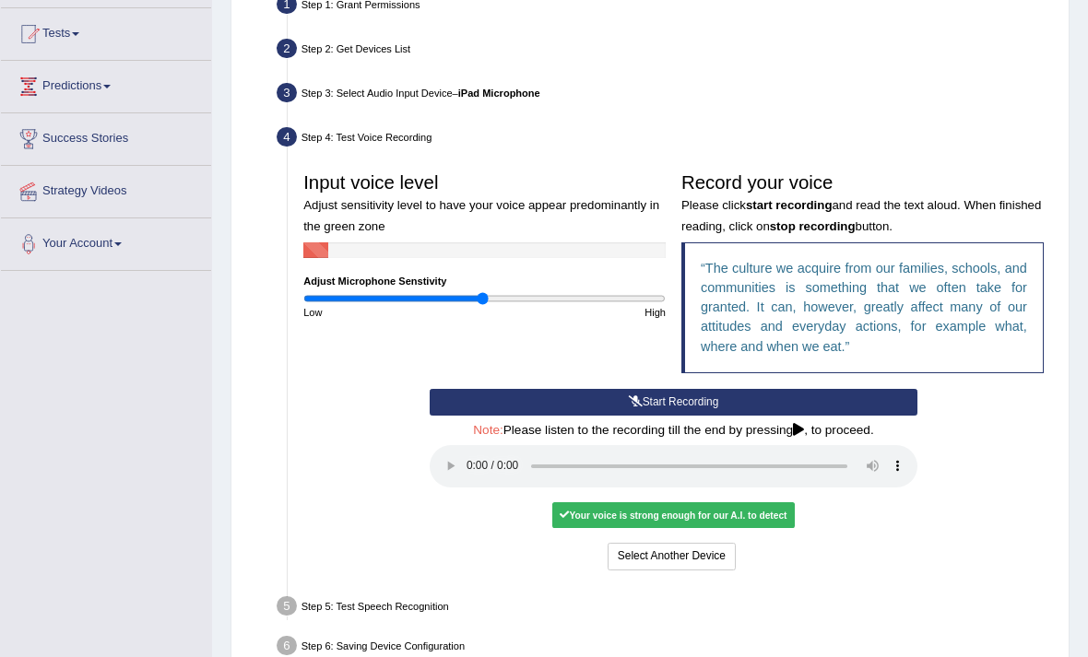
scroll to position [352, 0]
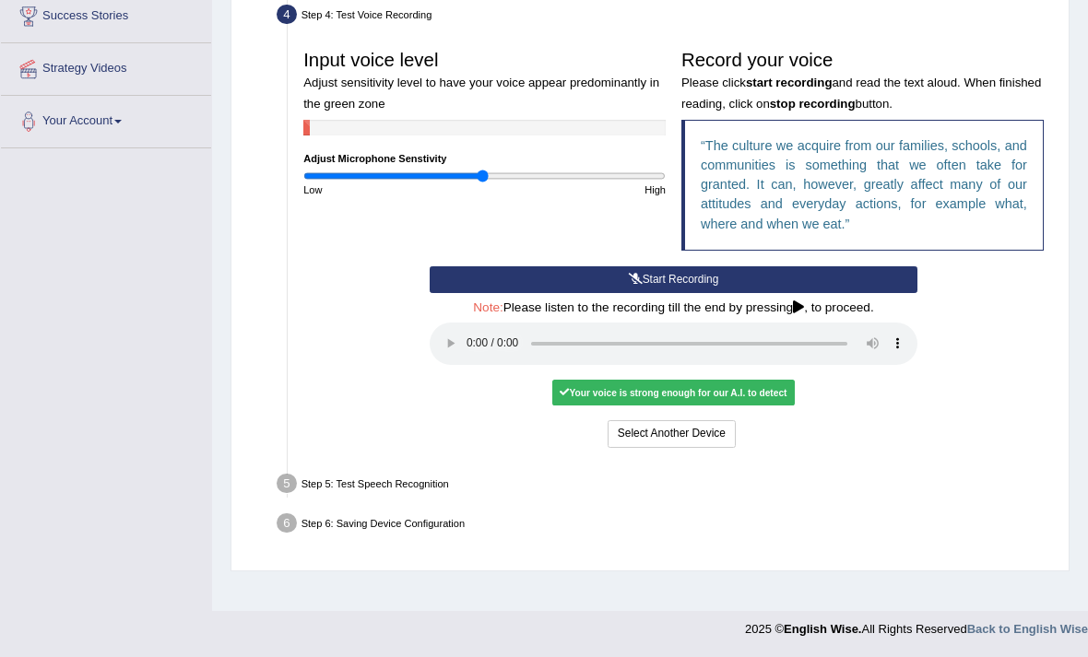
click at [417, 503] on div "Step 5: Test Speech Recognition" at bounding box center [666, 486] width 792 height 34
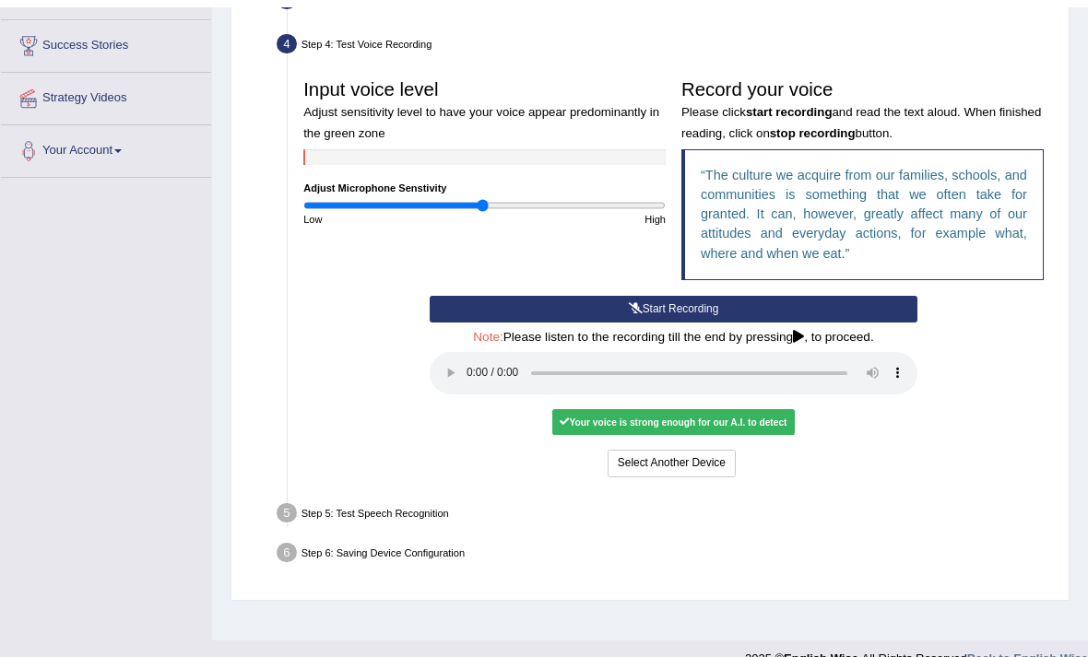
scroll to position [0, 0]
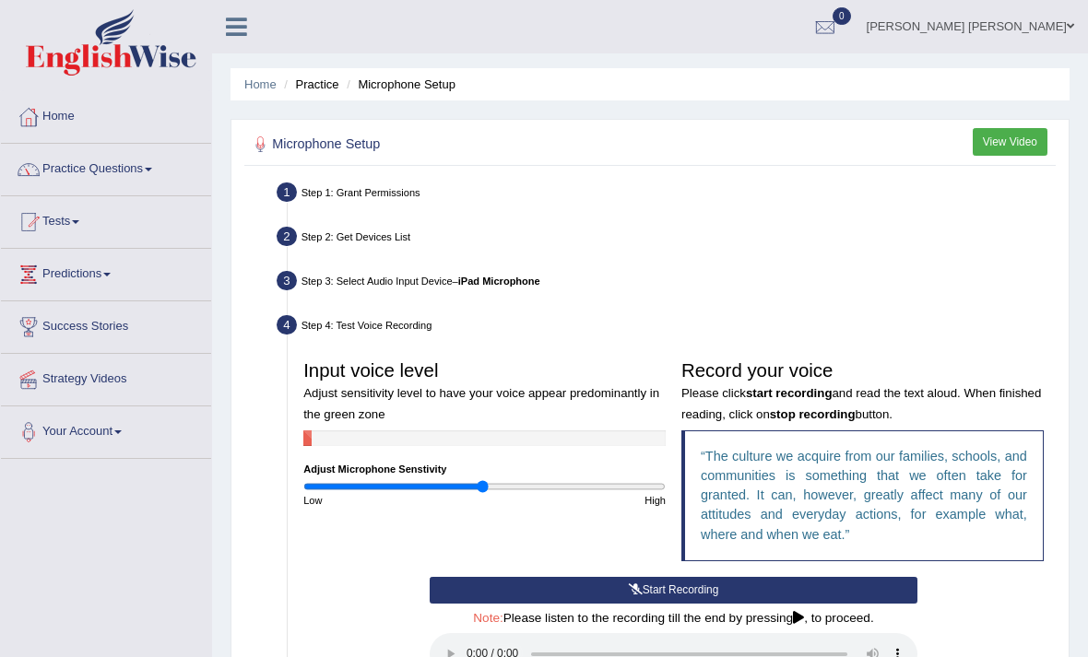
click at [108, 163] on link "Practice Questions" at bounding box center [106, 167] width 210 height 46
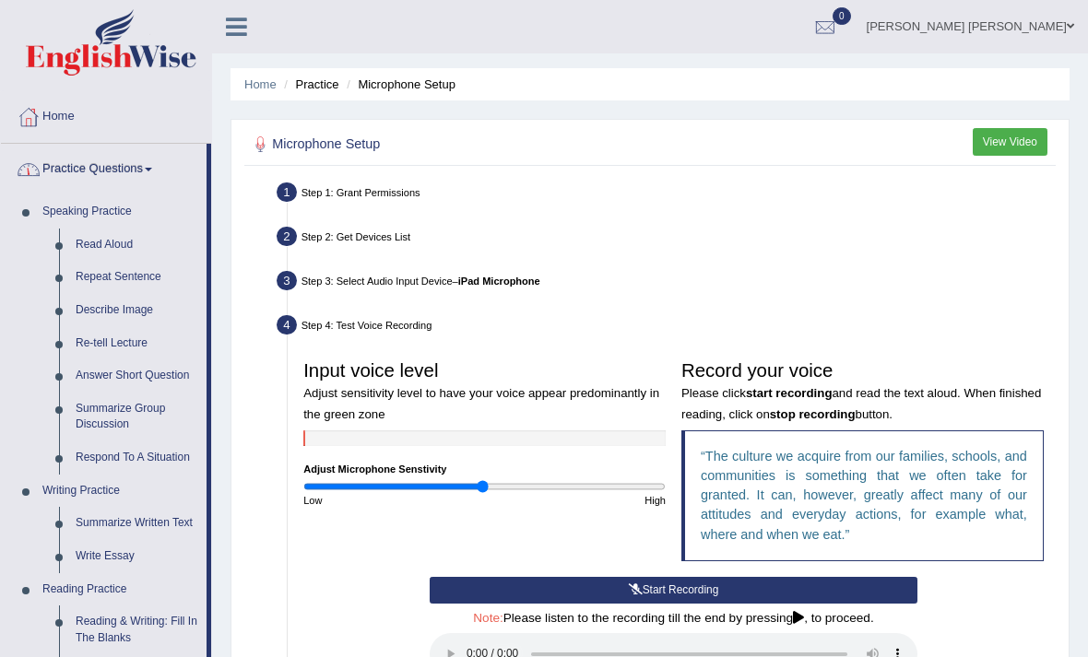
click at [109, 238] on div at bounding box center [544, 328] width 1088 height 657
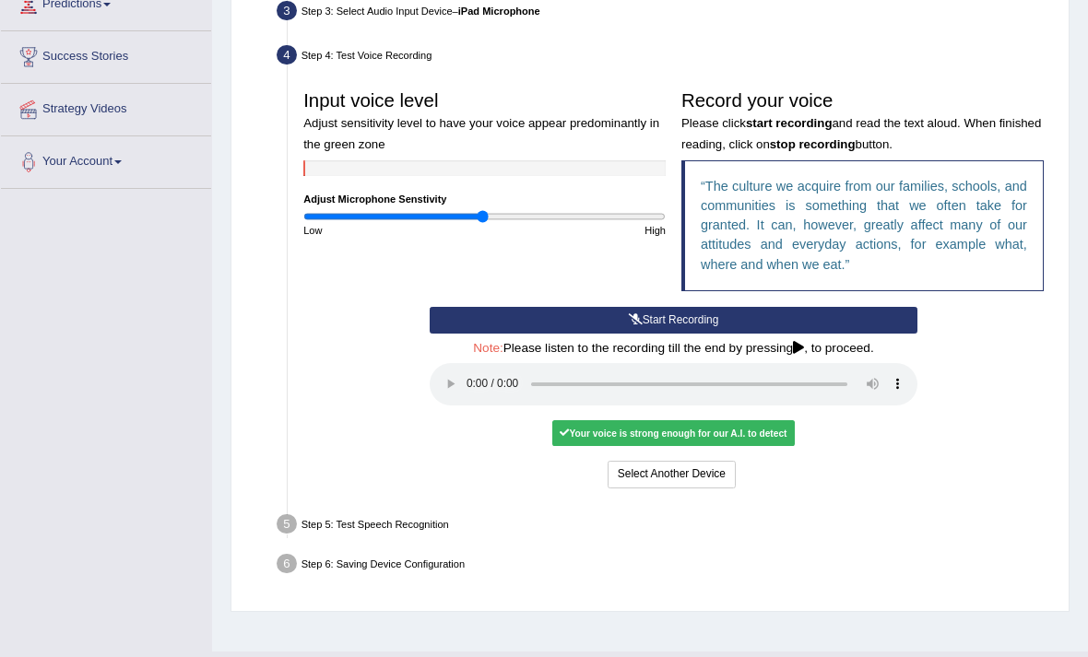
scroll to position [352, 0]
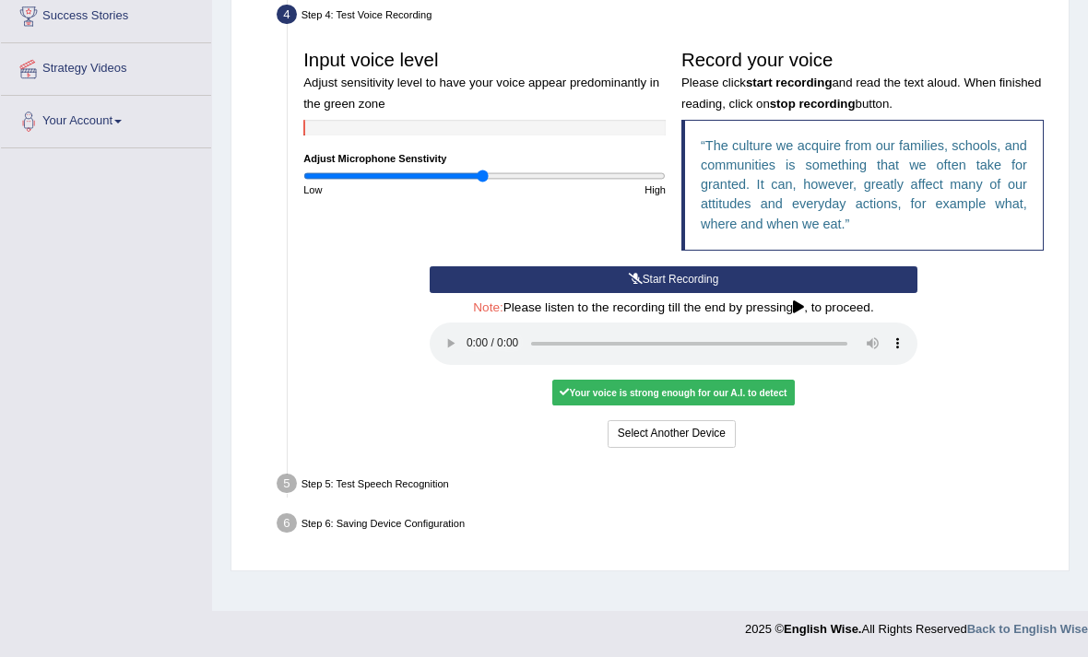
click at [372, 503] on div "Step 5: Test Speech Recognition" at bounding box center [666, 486] width 792 height 34
click at [386, 503] on div "Step 5: Test Speech Recognition" at bounding box center [666, 486] width 792 height 34
click at [389, 503] on div "Step 5: Test Speech Recognition" at bounding box center [666, 486] width 792 height 34
click at [794, 406] on div "Your voice is strong enough for our A.I. to detect" at bounding box center [673, 393] width 242 height 26
click at [787, 370] on div "Note: Please listen to the recording till the end by pressing , to proceed." at bounding box center [674, 335] width 488 height 68
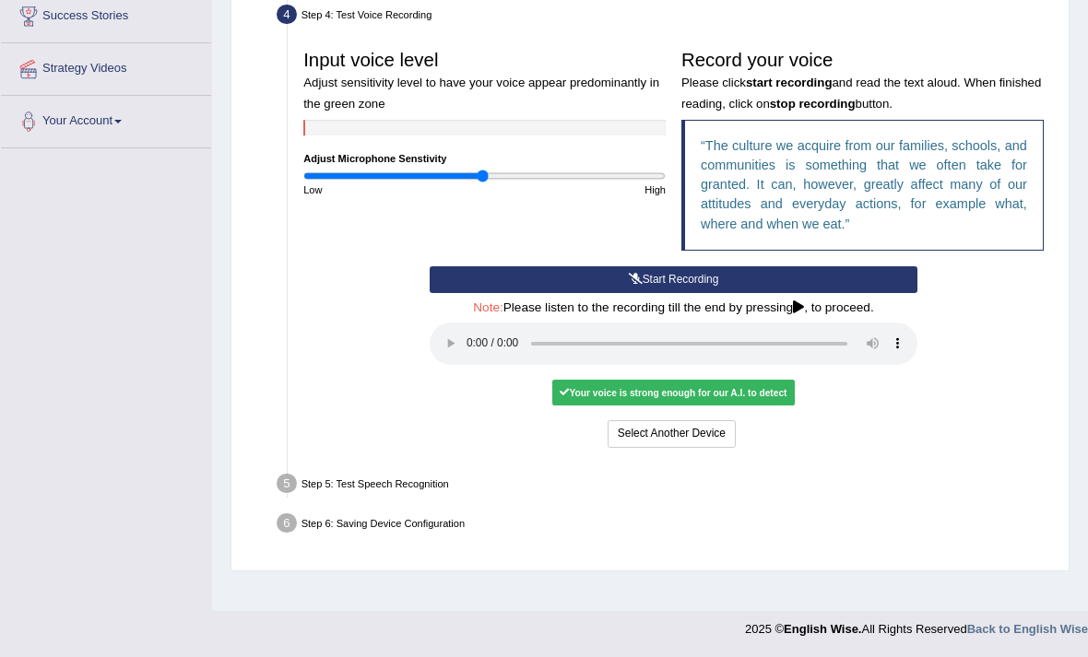
click at [800, 315] on h4 "Note: Please listen to the recording till the end by pressing , to proceed." at bounding box center [674, 308] width 488 height 14
click at [843, 251] on blockquote "The culture we acquire from our families, schools, and communities is something…" at bounding box center [862, 185] width 362 height 131
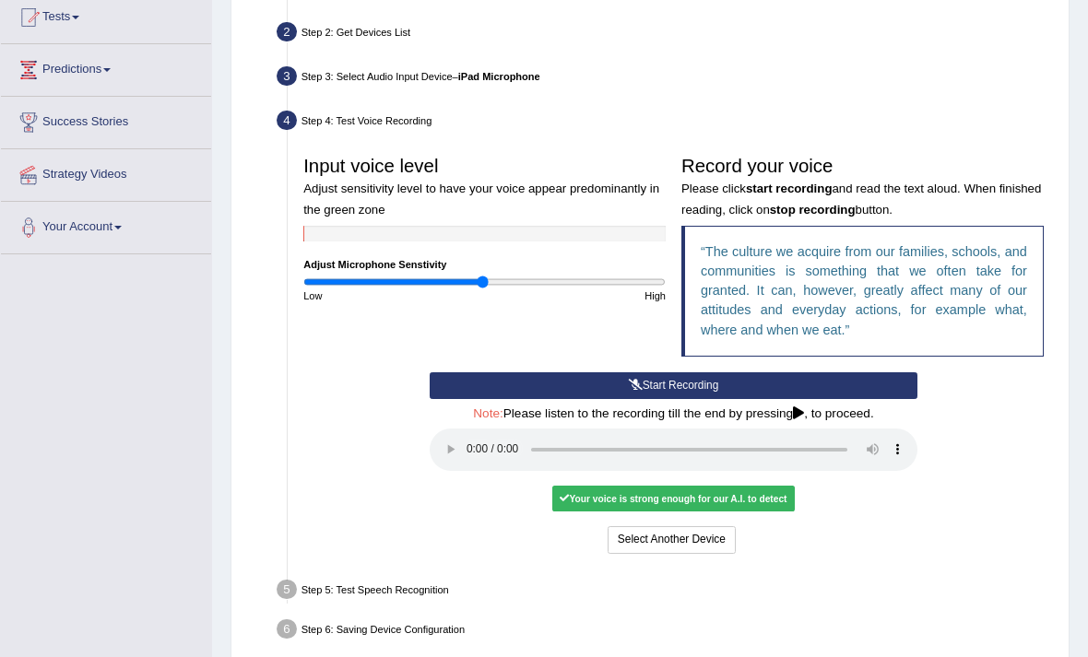
click at [811, 216] on small "Please click start recording and read the text aloud. When finished reading, cl…" at bounding box center [861, 199] width 360 height 34
click at [327, 215] on h3 "Input voice level Adjust sensitivity level to have your voice appear predominan…" at bounding box center [484, 187] width 362 height 62
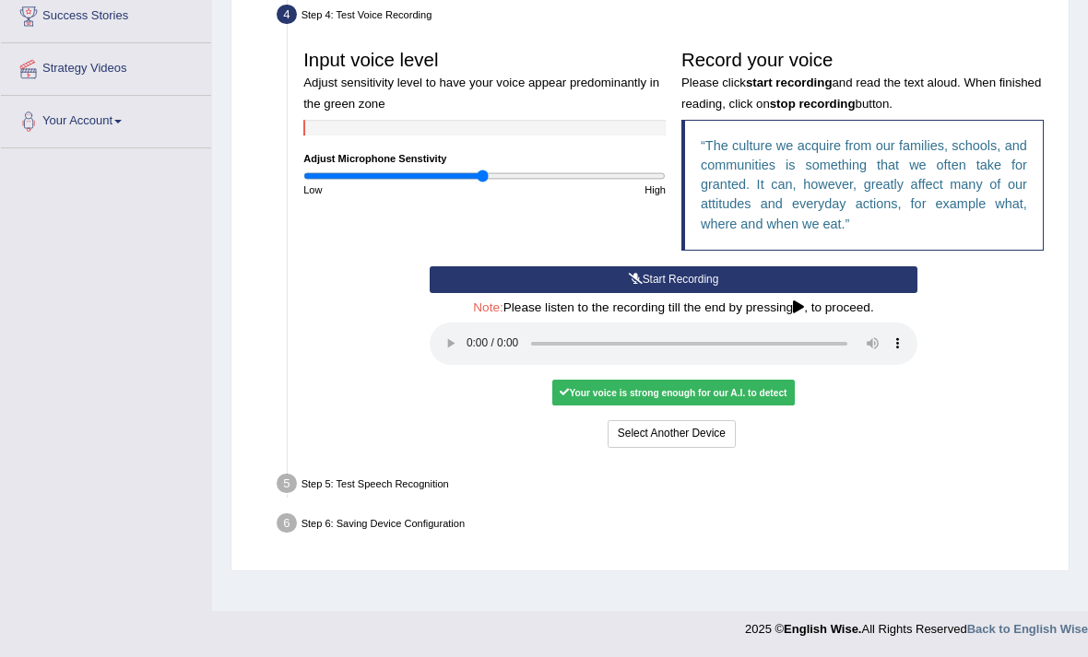
click at [381, 503] on div "Step 5: Test Speech Recognition" at bounding box center [666, 486] width 792 height 34
click at [362, 503] on div "Step 5: Test Speech Recognition" at bounding box center [666, 486] width 792 height 34
click at [366, 503] on div "Step 5: Test Speech Recognition" at bounding box center [666, 486] width 792 height 34
click at [372, 503] on div "Step 5: Test Speech Recognition" at bounding box center [666, 486] width 792 height 34
click at [361, 503] on div "Step 5: Test Speech Recognition" at bounding box center [666, 486] width 792 height 34
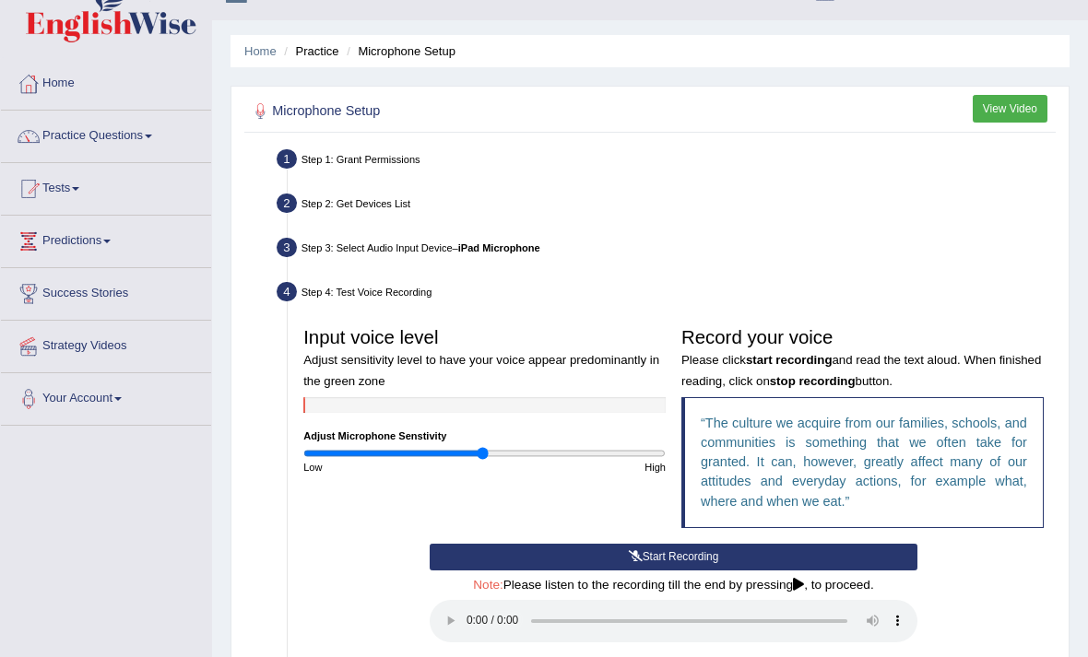
scroll to position [0, 0]
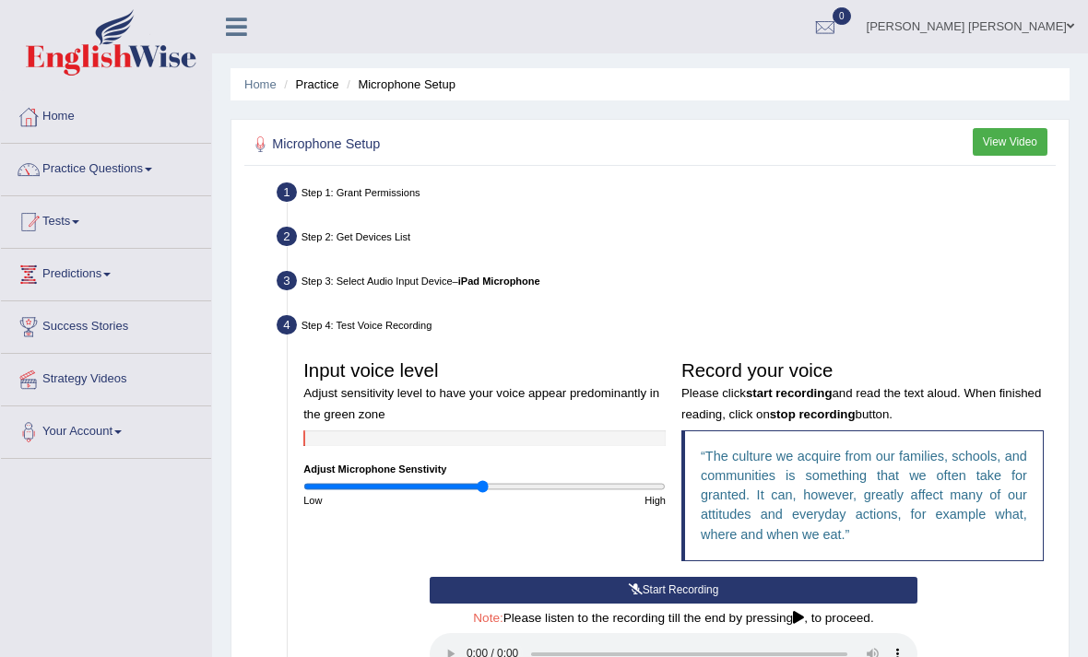
click at [71, 219] on link "Tests" at bounding box center [106, 219] width 210 height 46
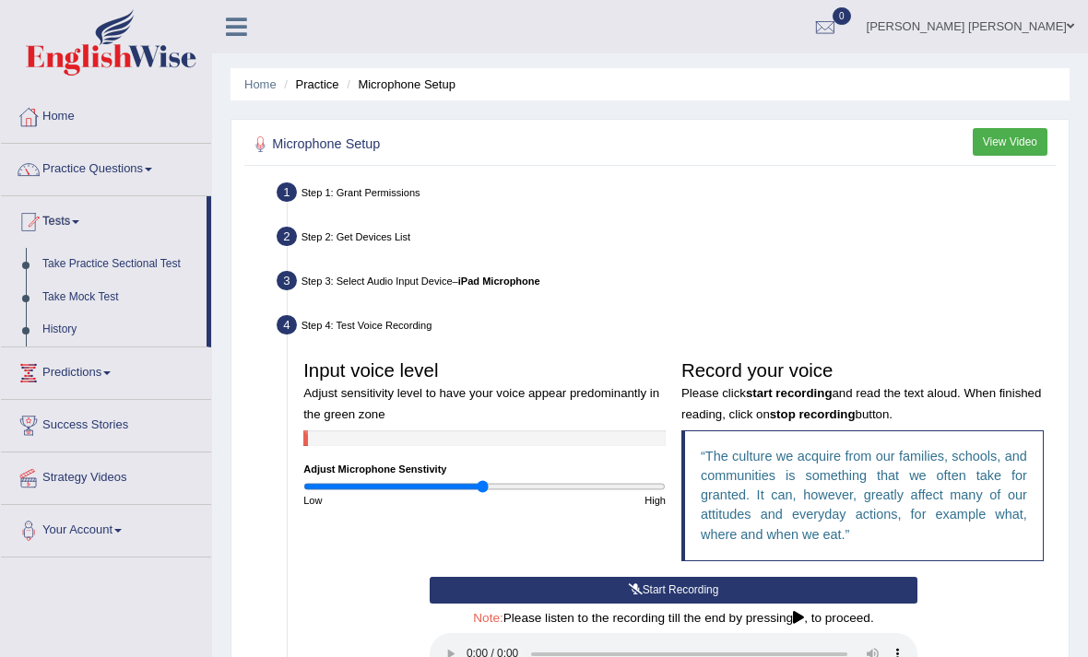
click at [94, 161] on div at bounding box center [544, 328] width 1088 height 657
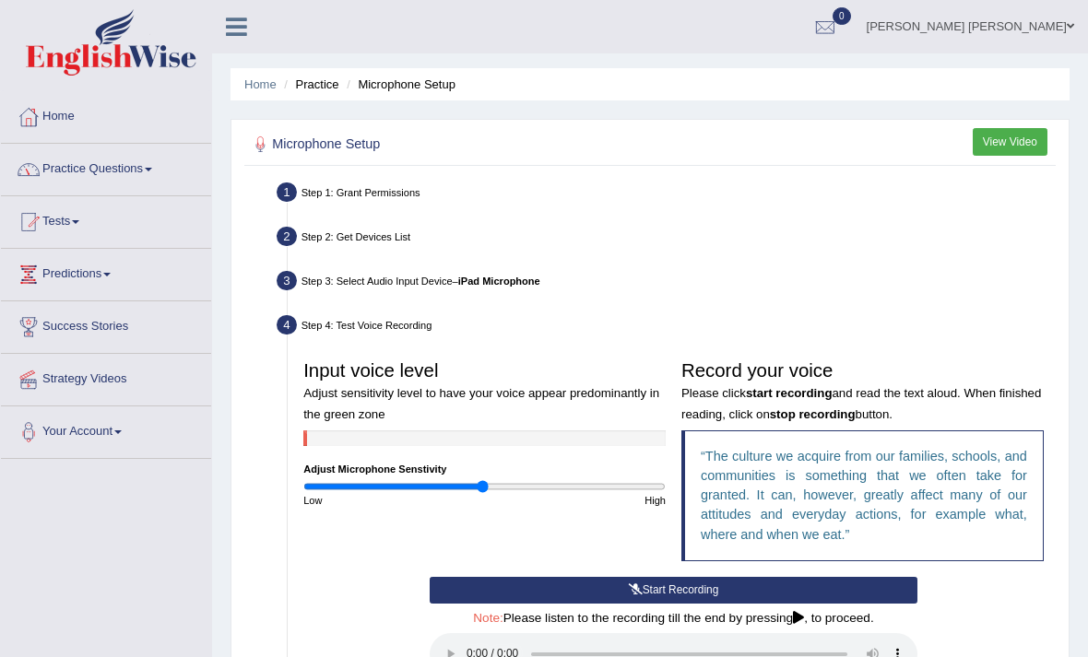
click at [117, 171] on link "Practice Questions" at bounding box center [106, 167] width 210 height 46
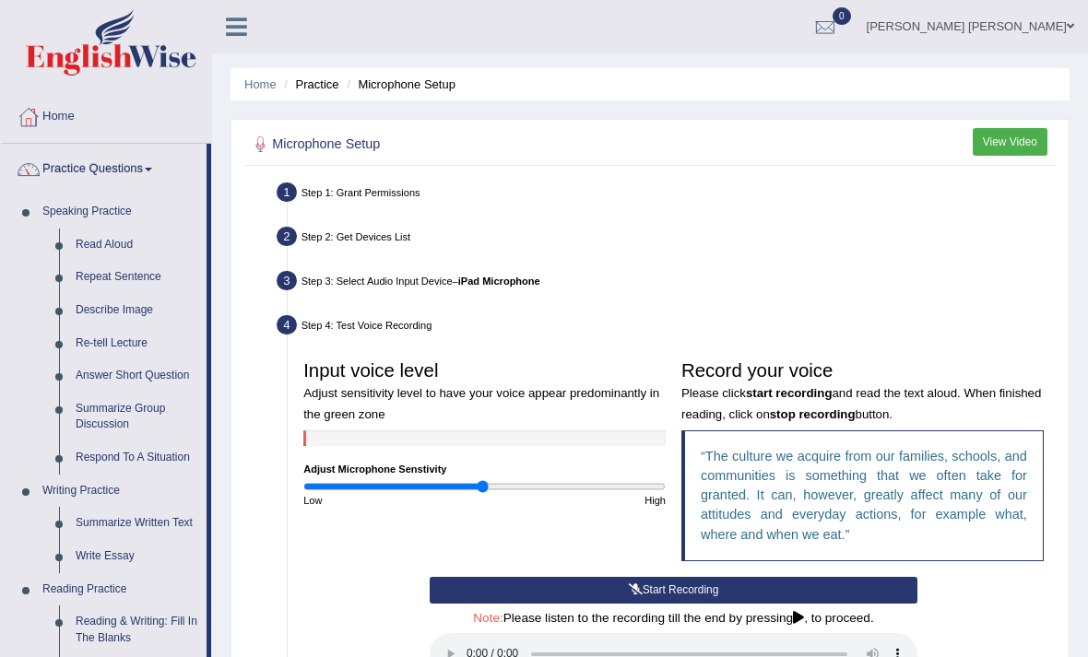
click at [113, 548] on div at bounding box center [544, 328] width 1088 height 657
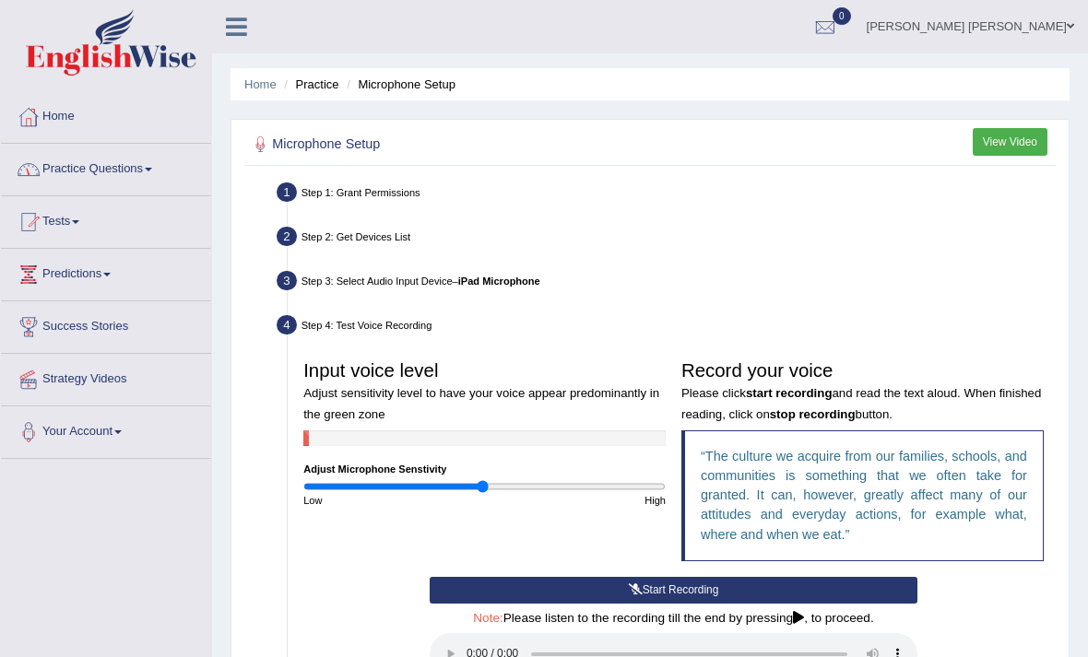
click at [130, 159] on link "Practice Questions" at bounding box center [106, 167] width 210 height 46
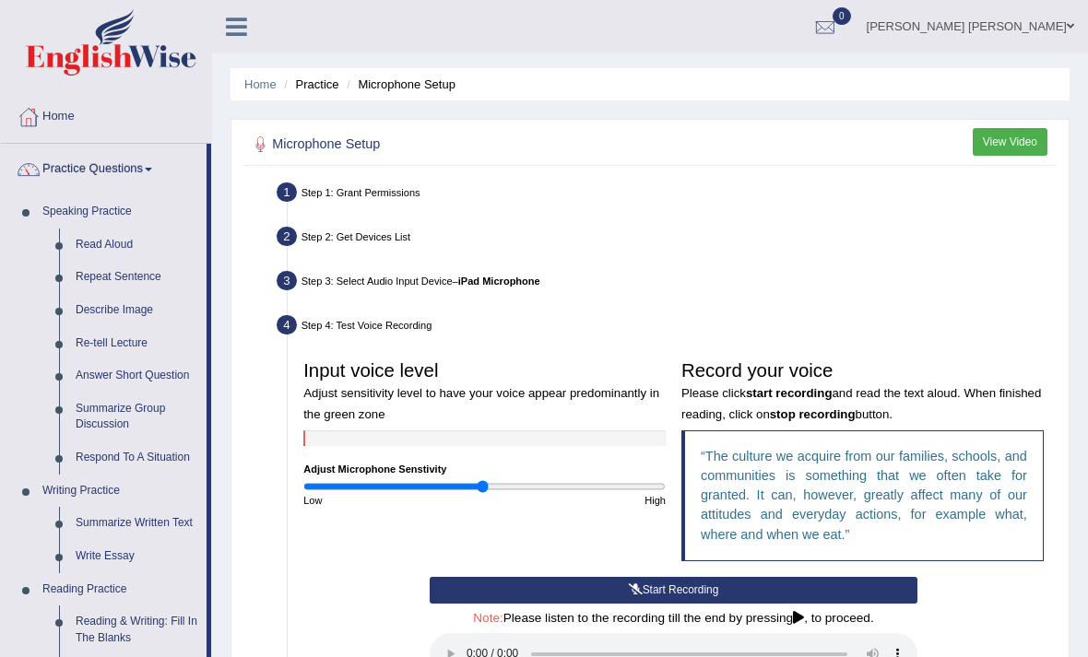
click at [116, 243] on div at bounding box center [544, 328] width 1088 height 657
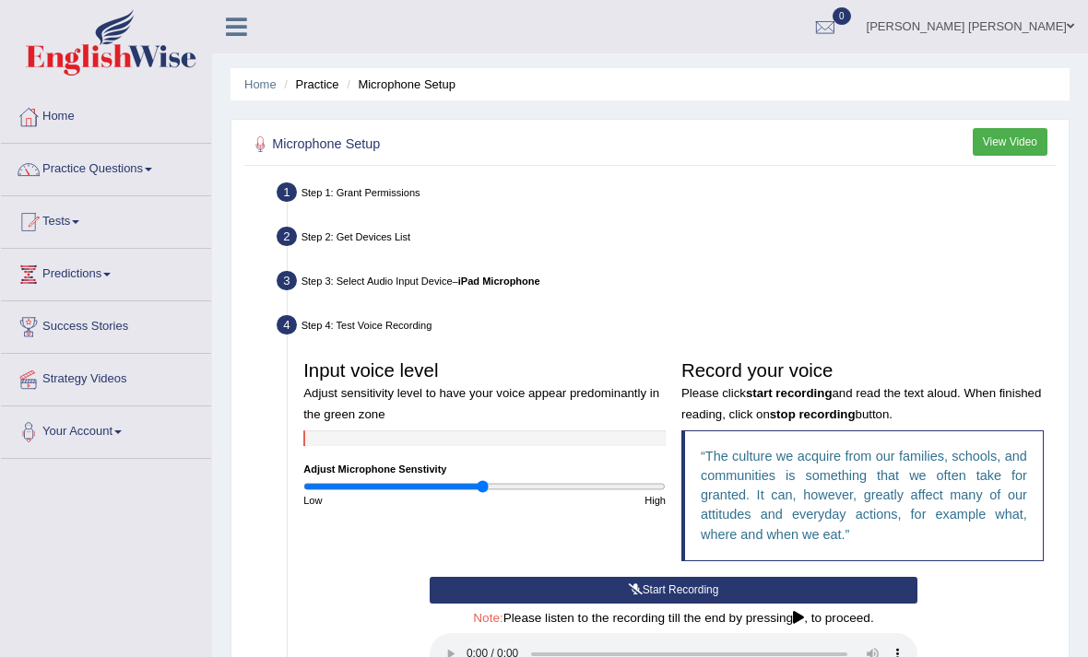
click at [146, 168] on link "Practice Questions" at bounding box center [106, 167] width 210 height 46
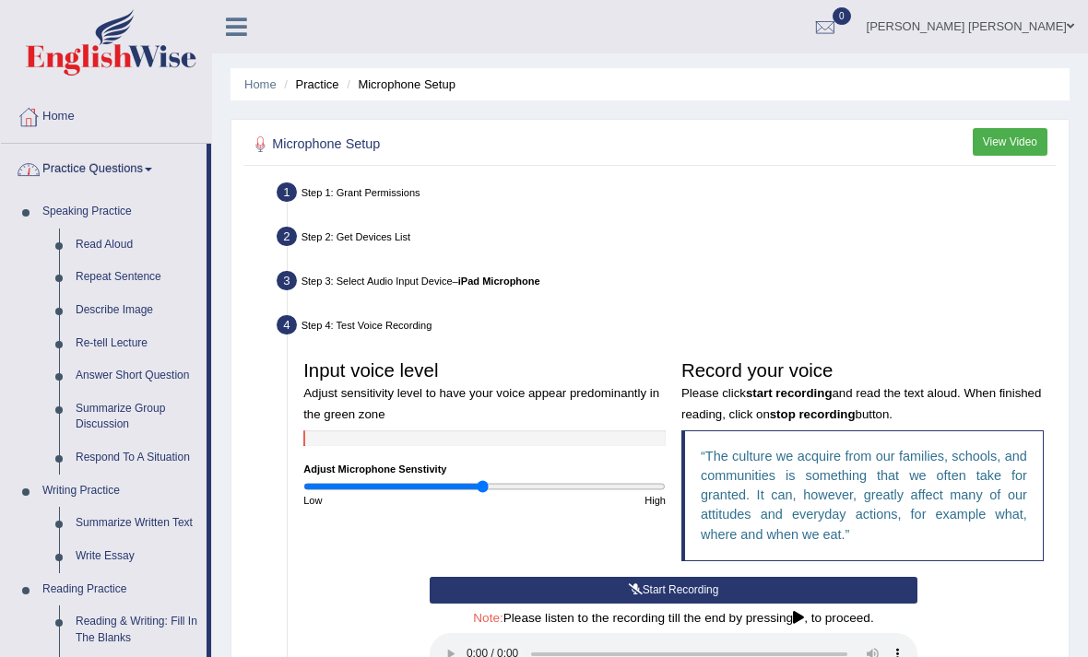
click at [107, 271] on div at bounding box center [544, 328] width 1088 height 657
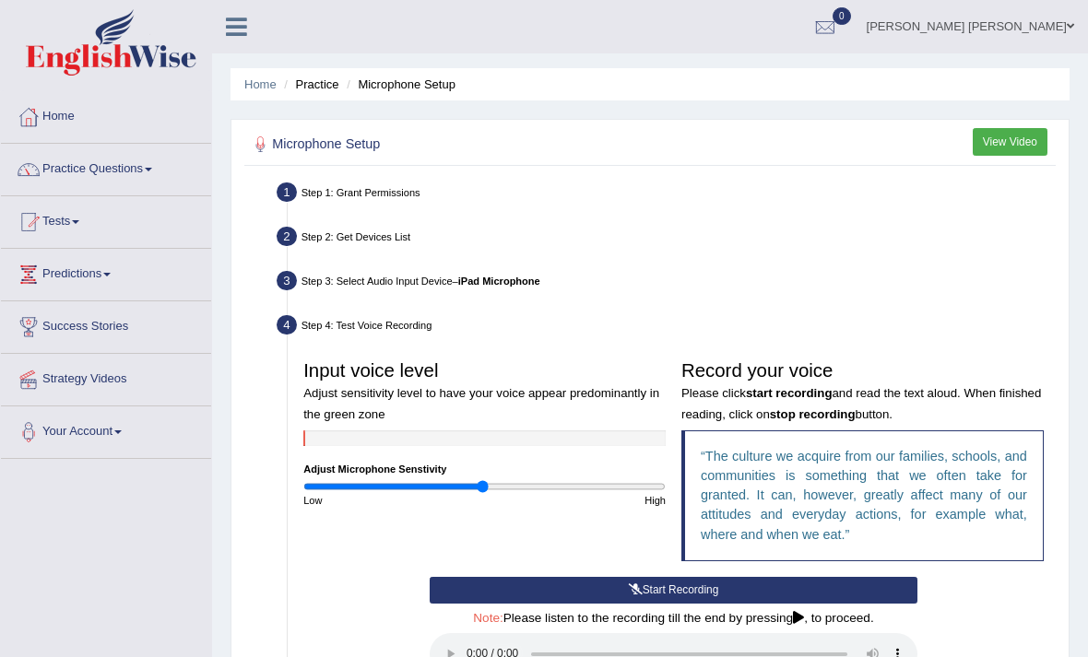
click at [324, 83] on li "Practice" at bounding box center [308, 85] width 59 height 18
click at [323, 78] on li "Practice" at bounding box center [308, 85] width 59 height 18
click at [403, 80] on li "Microphone Setup" at bounding box center [398, 85] width 113 height 18
click at [73, 53] on img at bounding box center [111, 42] width 171 height 66
click at [56, 114] on link "Home" at bounding box center [106, 114] width 210 height 46
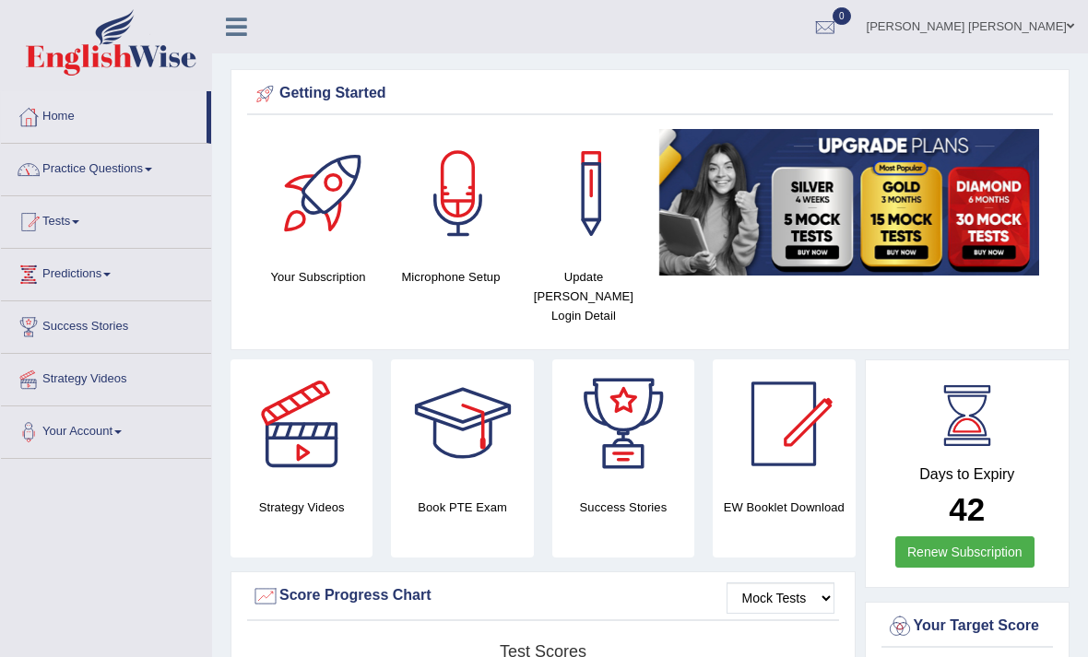
click at [84, 172] on link "Practice Questions" at bounding box center [106, 167] width 210 height 46
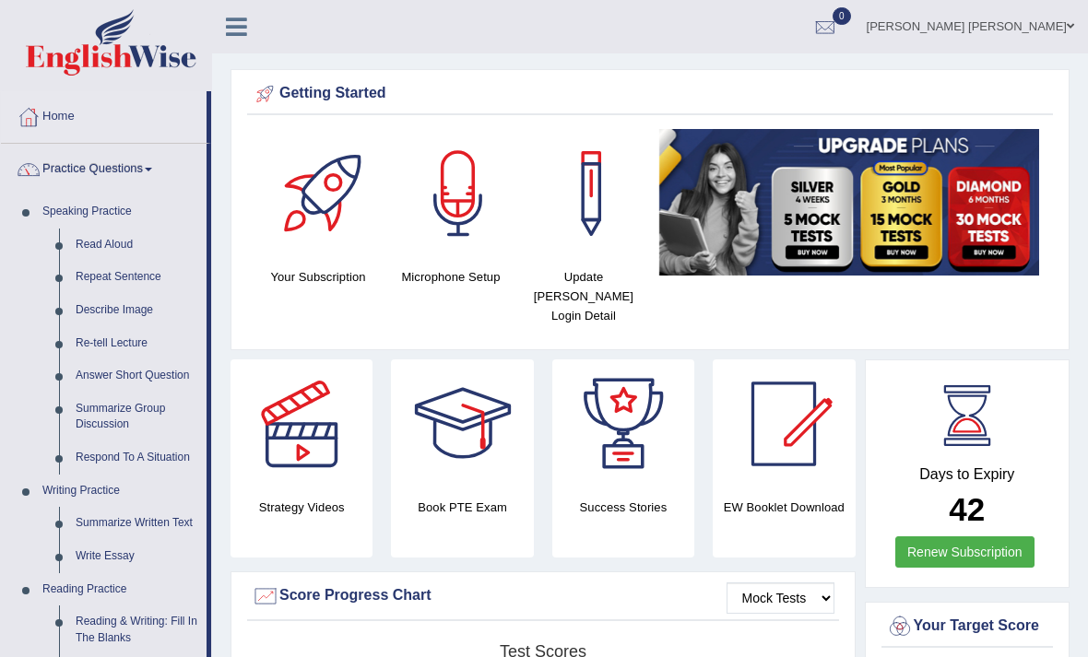
click at [113, 273] on div at bounding box center [544, 328] width 1088 height 657
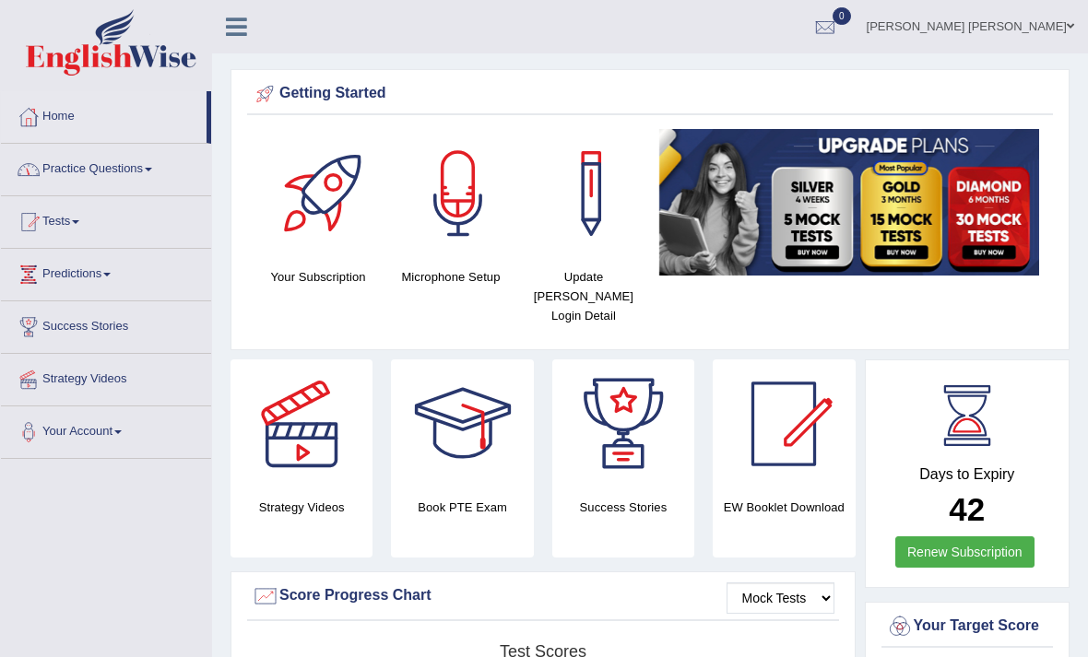
click at [132, 170] on link "Practice Questions" at bounding box center [106, 167] width 210 height 46
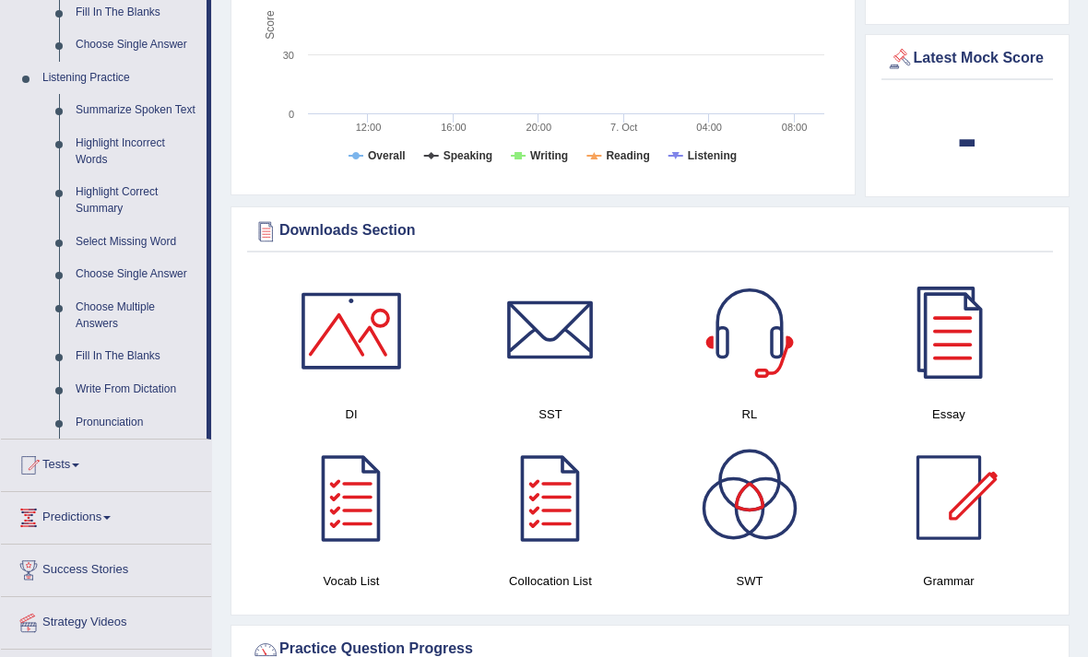
scroll to position [727, 0]
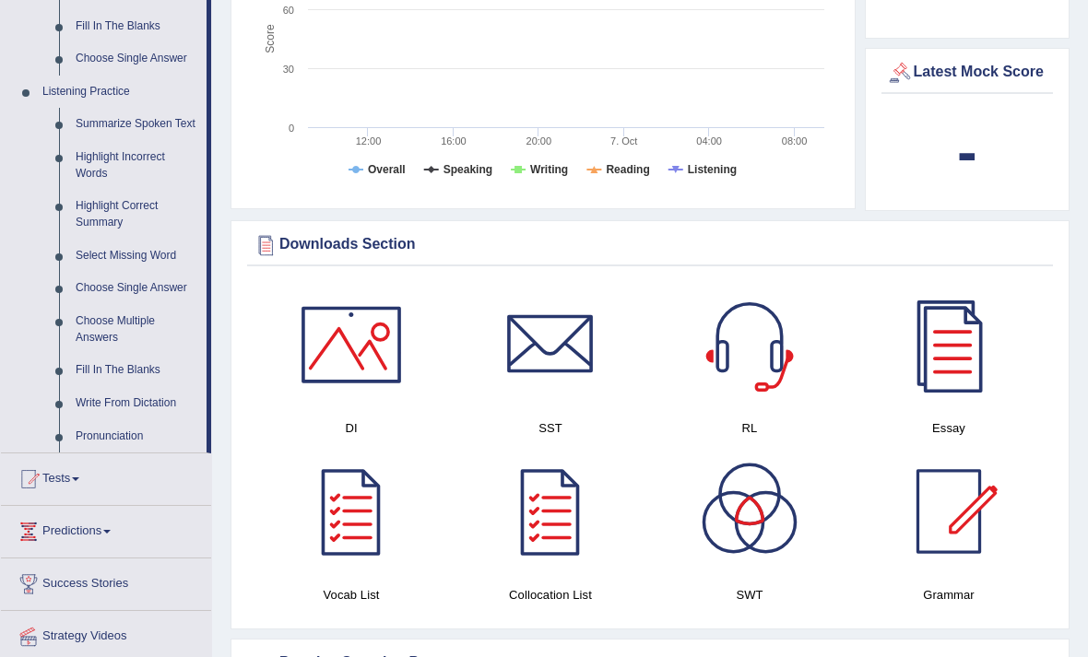
click at [136, 366] on div at bounding box center [544, 328] width 1088 height 657
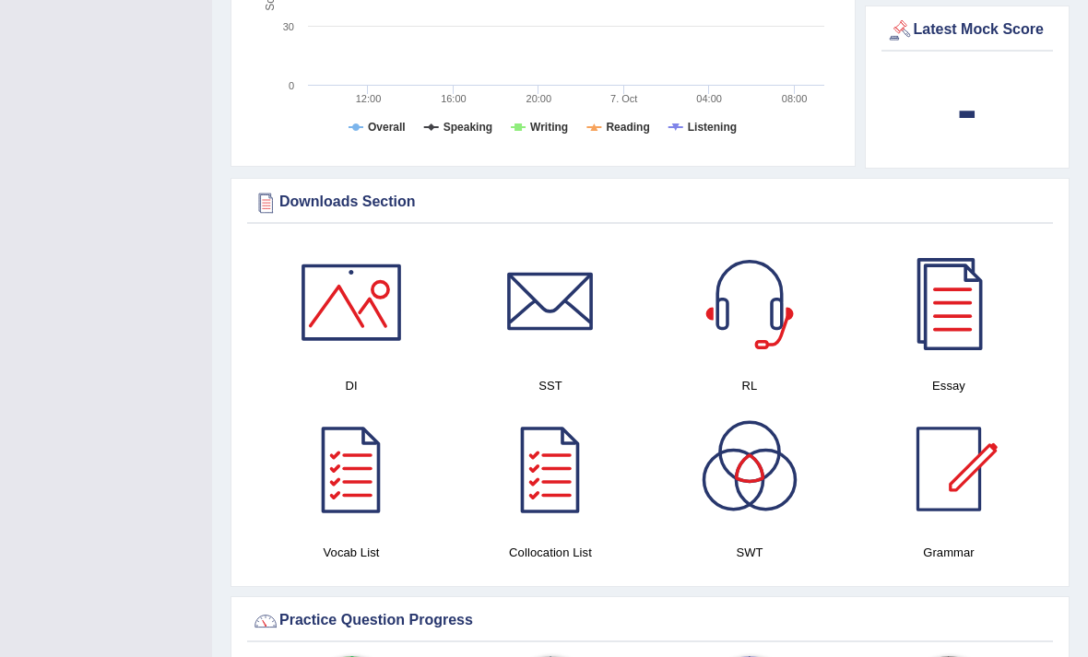
scroll to position [772, 0]
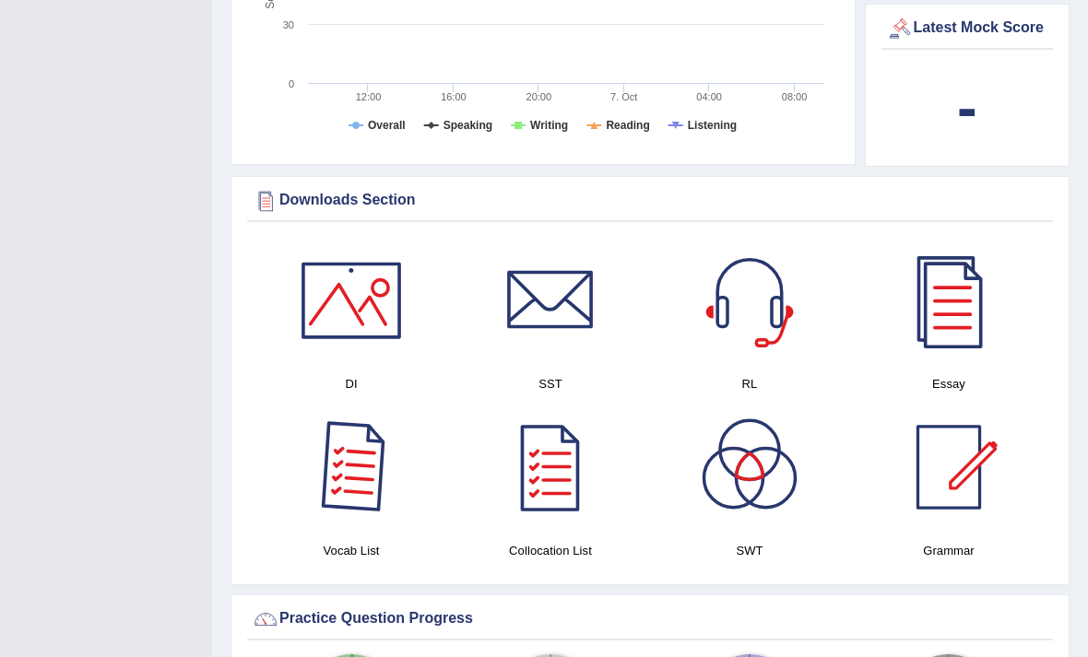
click at [339, 478] on div at bounding box center [351, 467] width 129 height 129
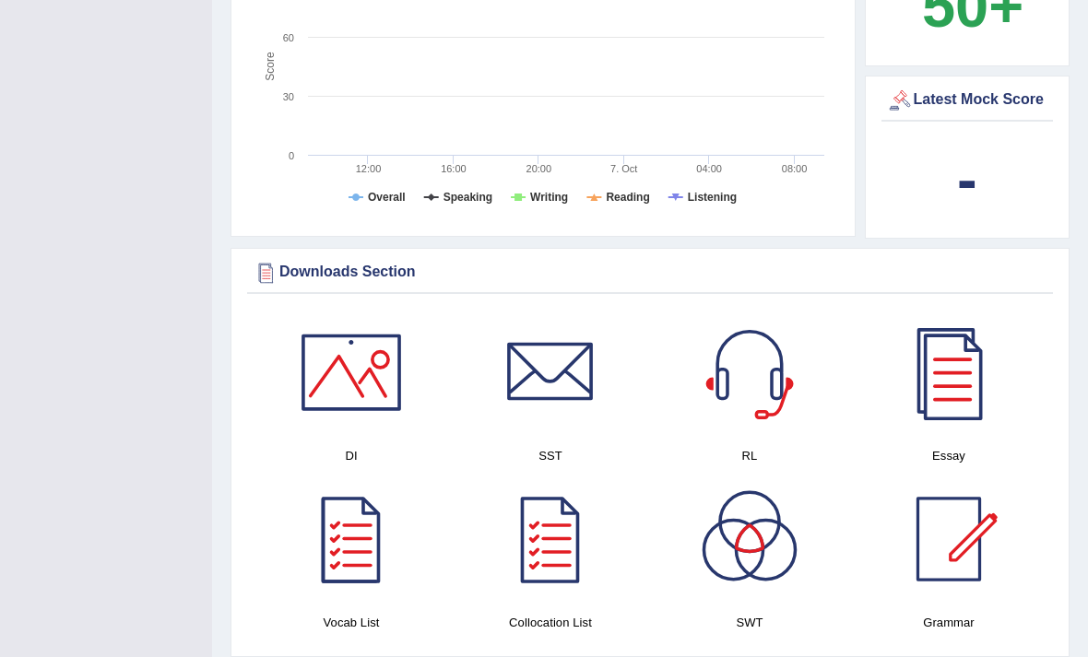
scroll to position [700, 0]
click at [953, 537] on div at bounding box center [948, 539] width 129 height 129
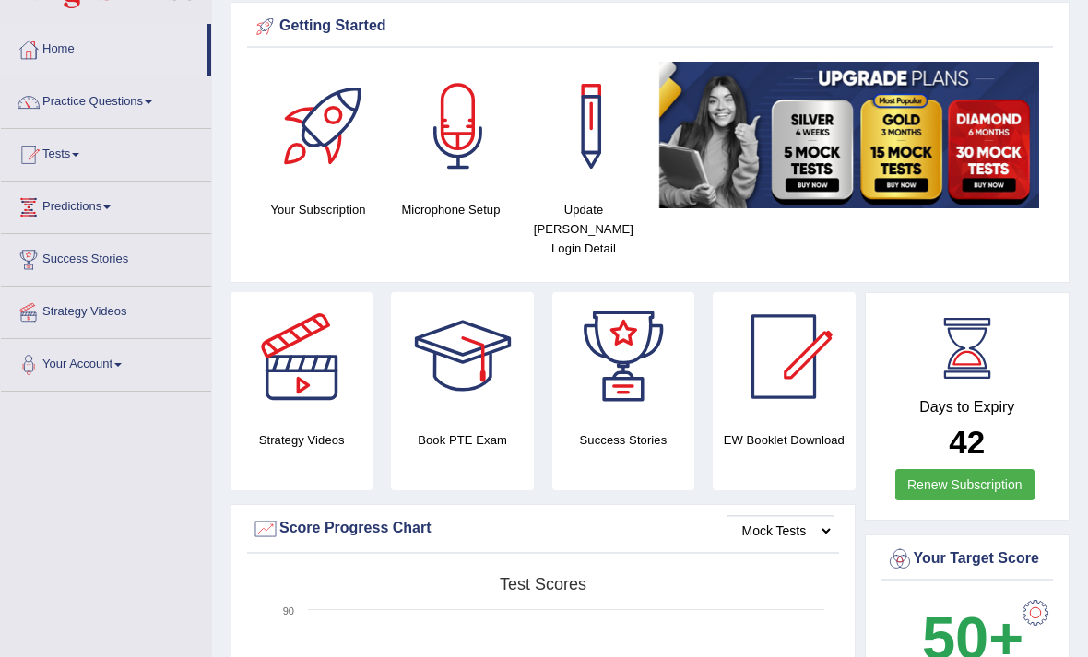
scroll to position [0, 0]
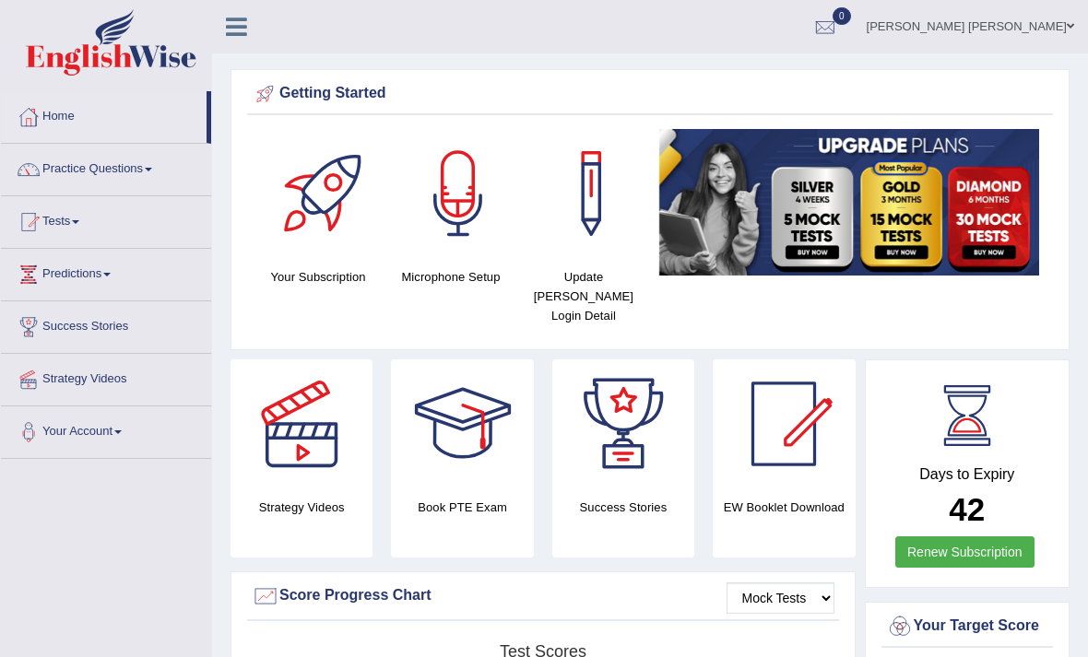
click at [108, 167] on link "Practice Questions" at bounding box center [106, 167] width 210 height 46
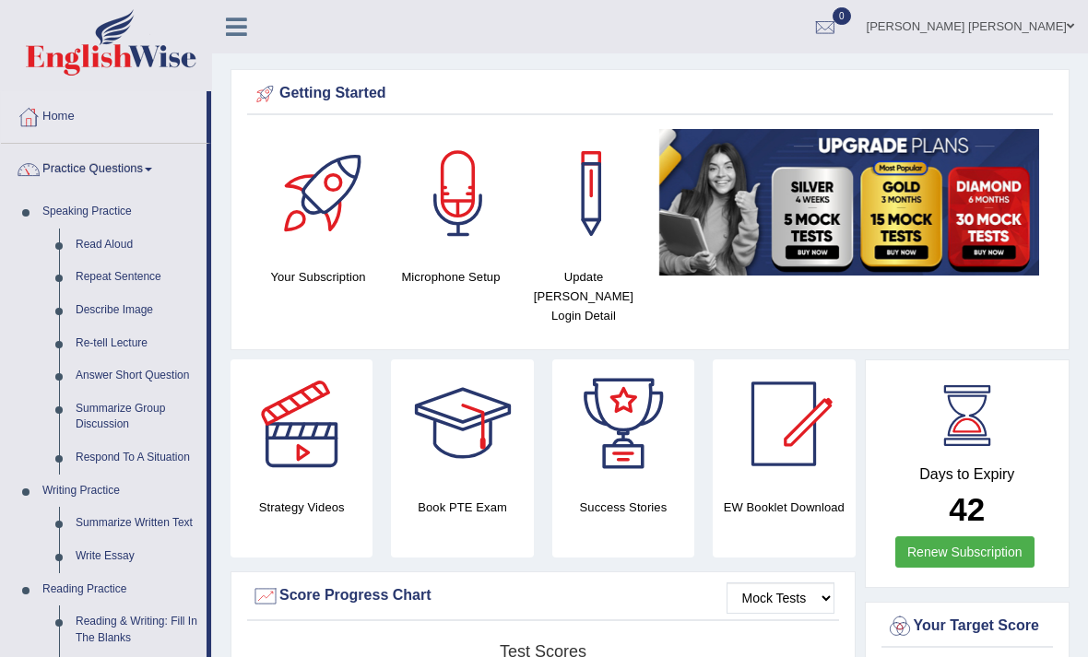
click at [106, 235] on div at bounding box center [544, 328] width 1088 height 657
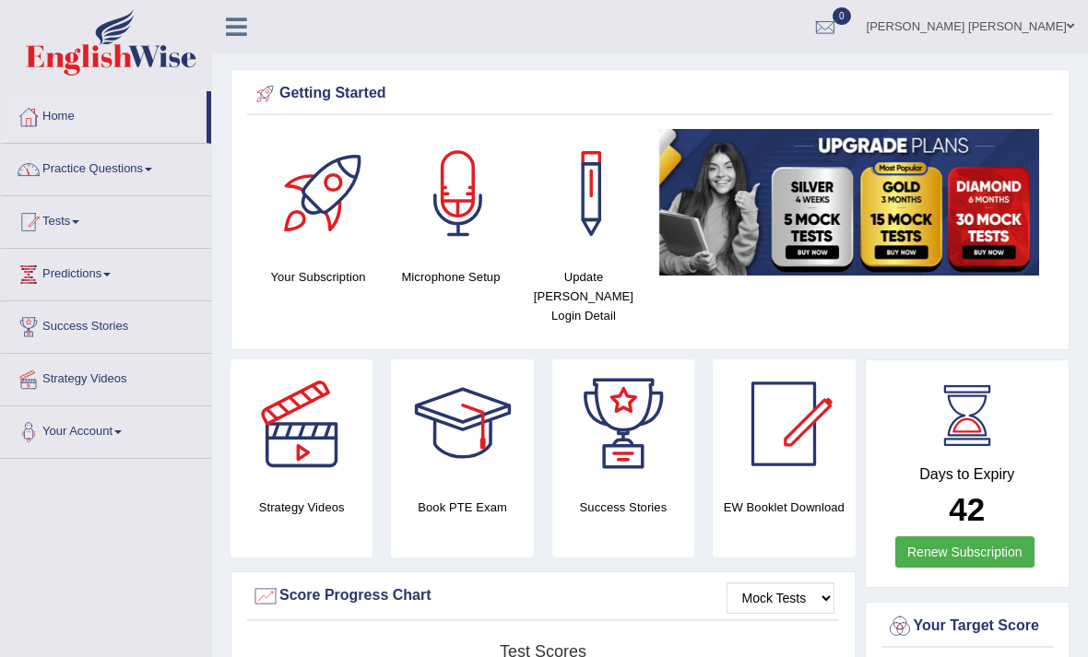
click at [126, 168] on link "Practice Questions" at bounding box center [106, 167] width 210 height 46
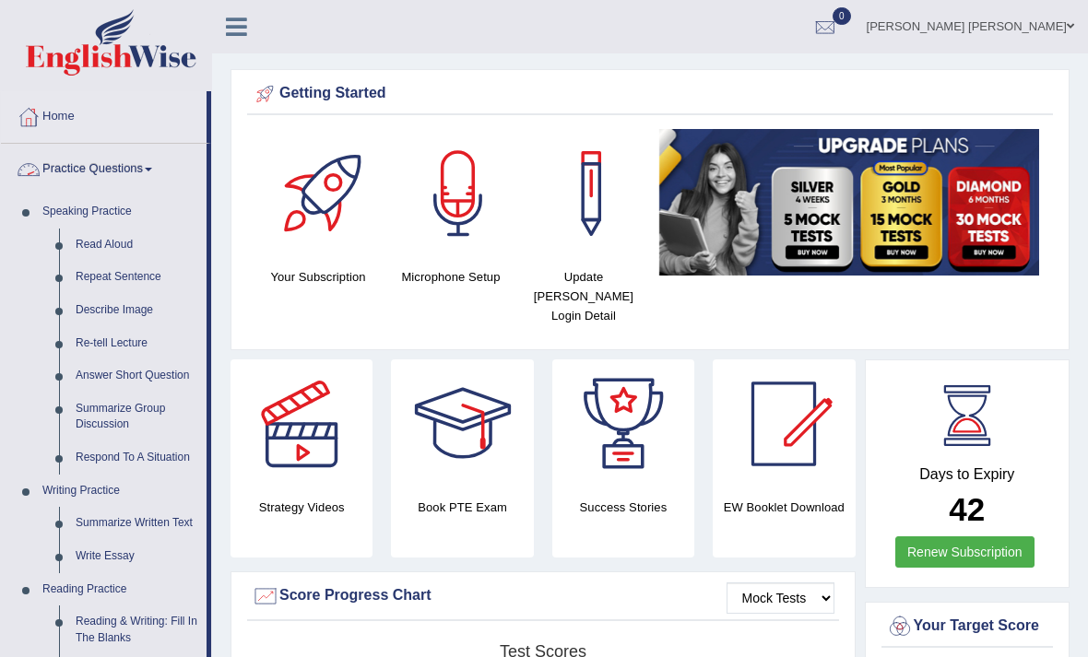
click at [109, 245] on div at bounding box center [544, 328] width 1088 height 657
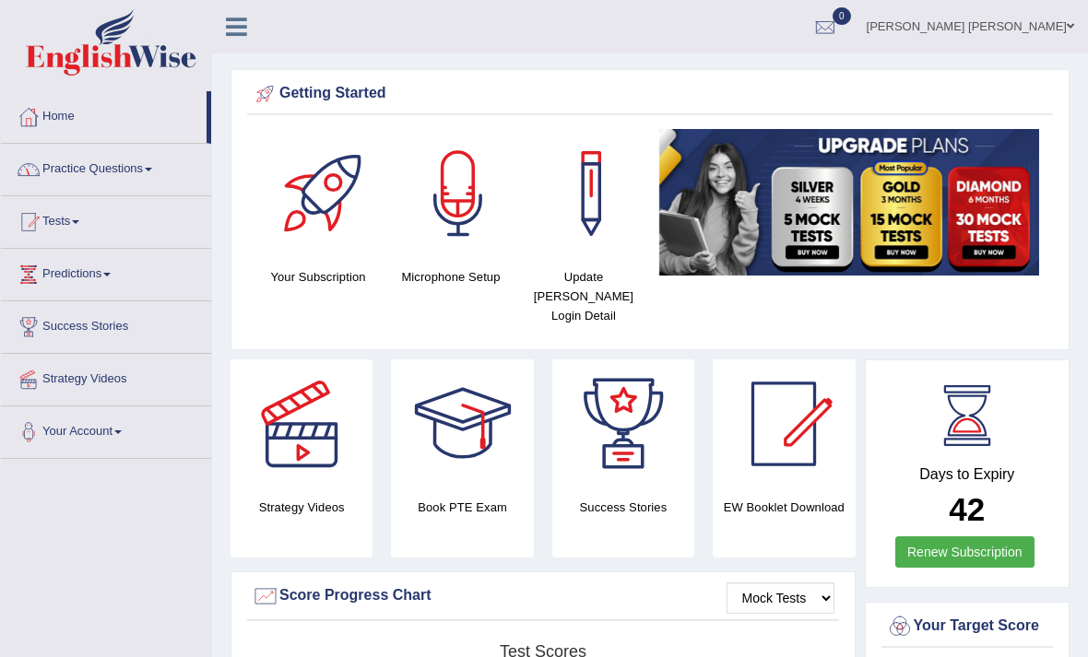
click at [125, 165] on link "Practice Questions" at bounding box center [106, 167] width 210 height 46
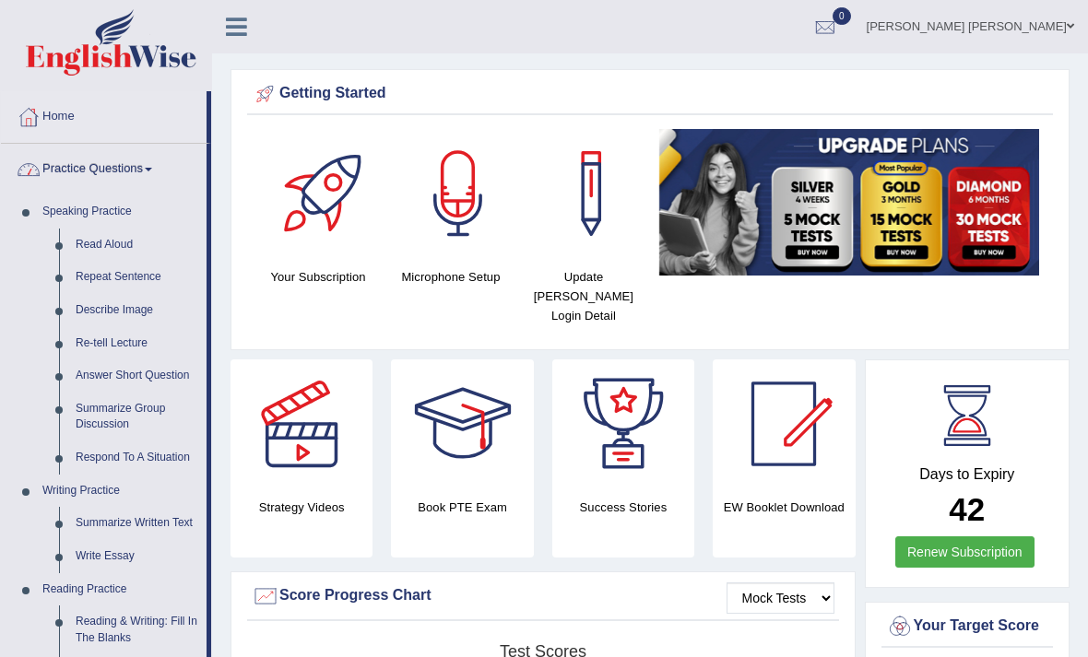
click at [134, 274] on div at bounding box center [544, 328] width 1088 height 657
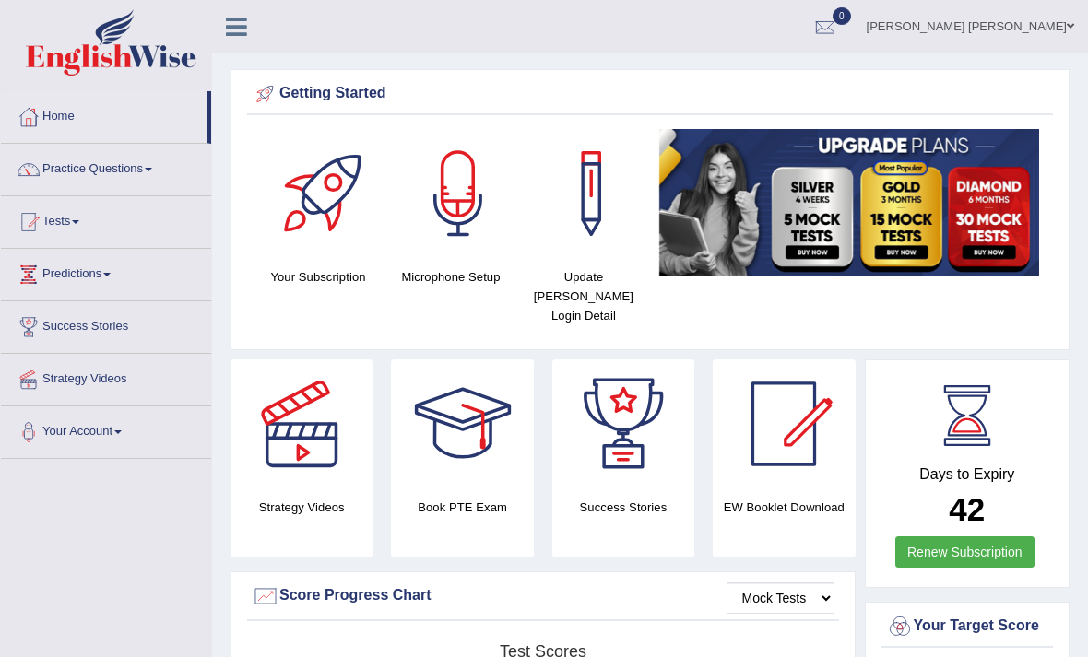
click at [133, 160] on link "Practice Questions" at bounding box center [106, 167] width 210 height 46
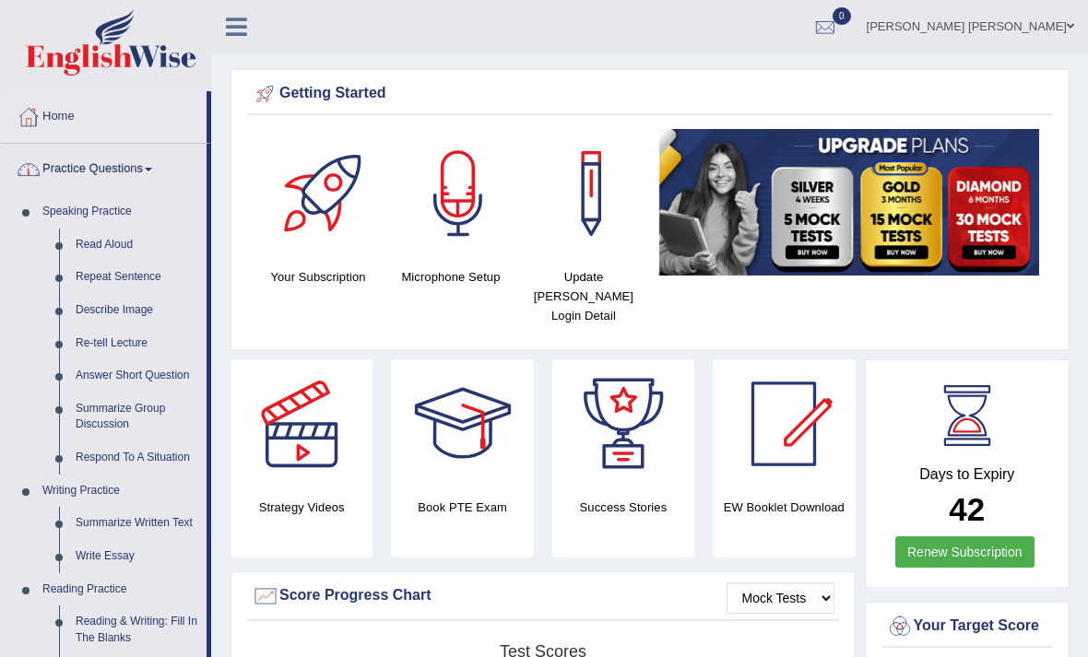
click at [128, 304] on div at bounding box center [544, 328] width 1088 height 657
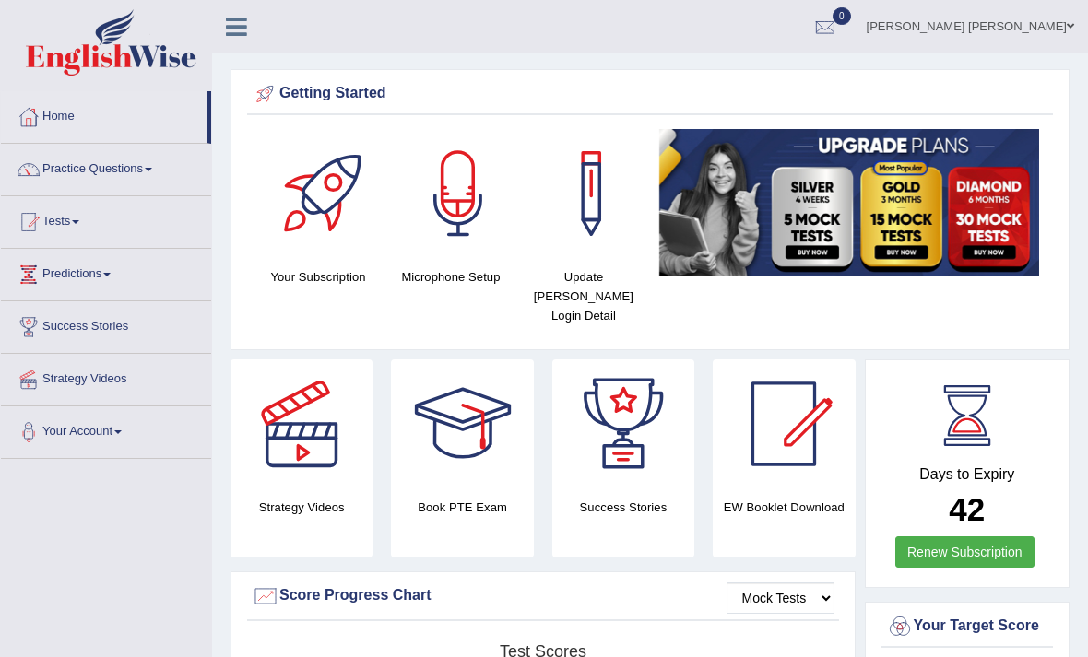
click at [137, 155] on link "Practice Questions" at bounding box center [106, 167] width 210 height 46
